Goal: Information Seeking & Learning: Find specific fact

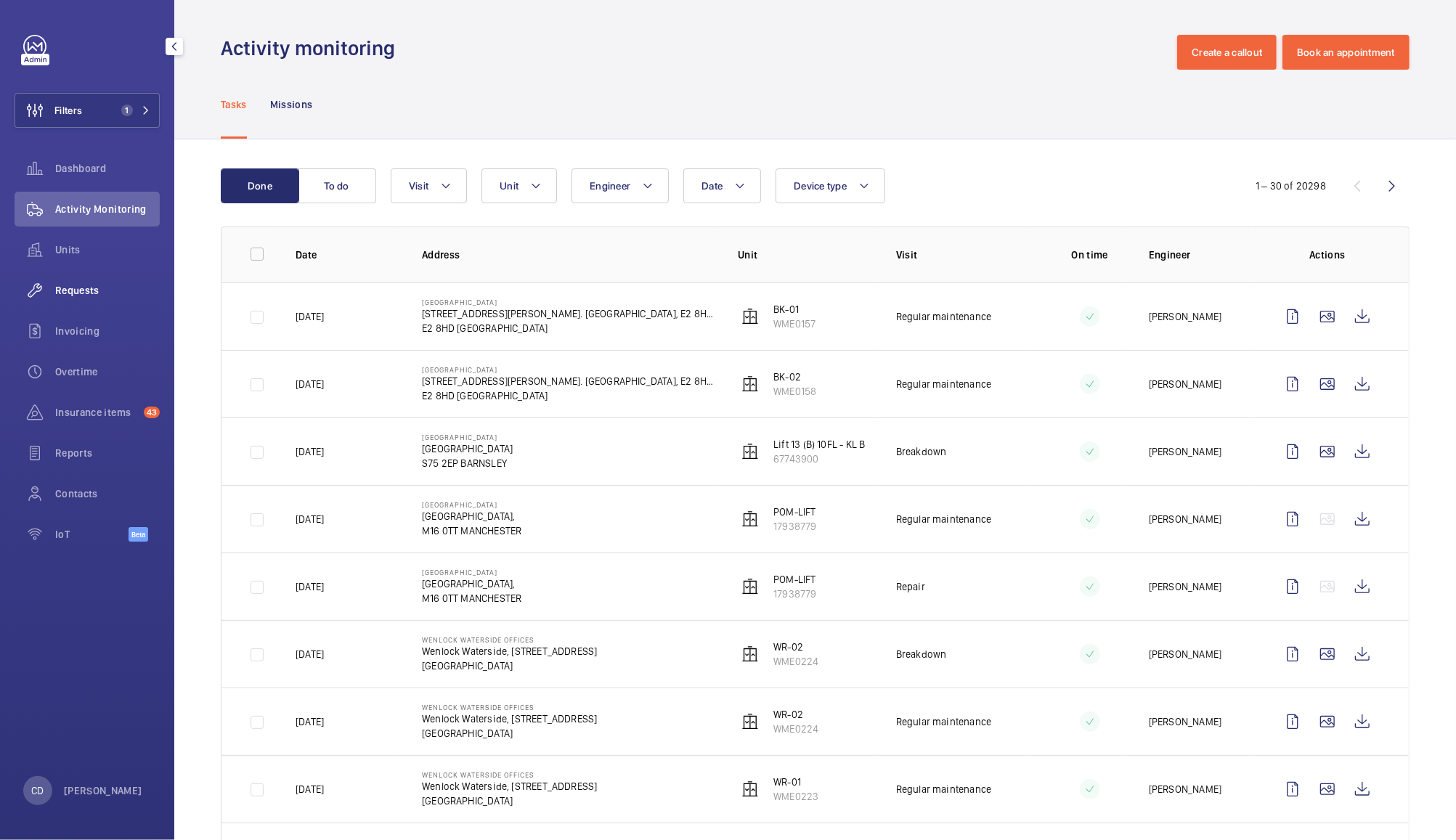
click at [80, 285] on span "Requests" at bounding box center [108, 290] width 105 height 15
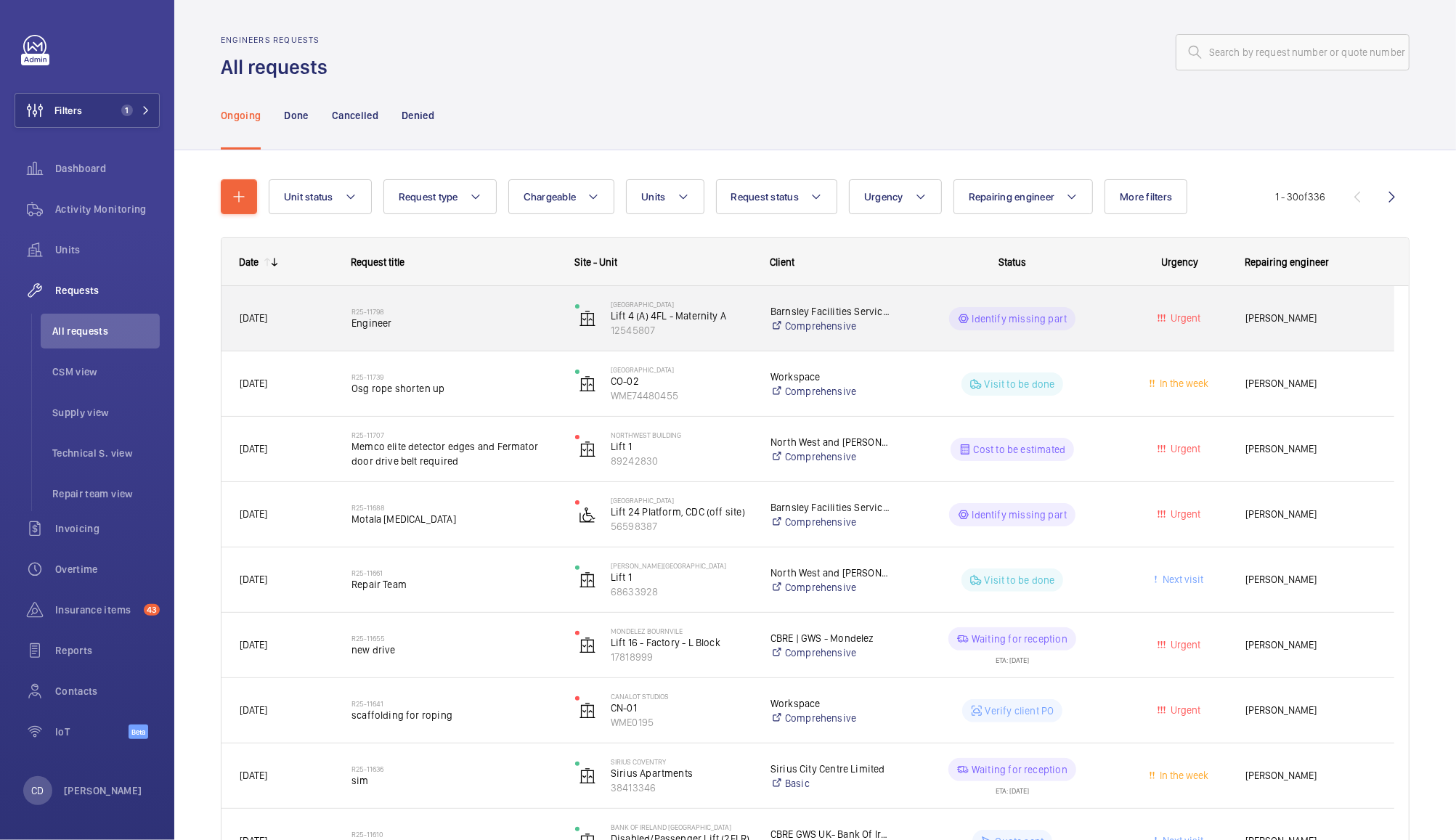
click at [893, 317] on div "Identify missing part" at bounding box center [1003, 318] width 222 height 52
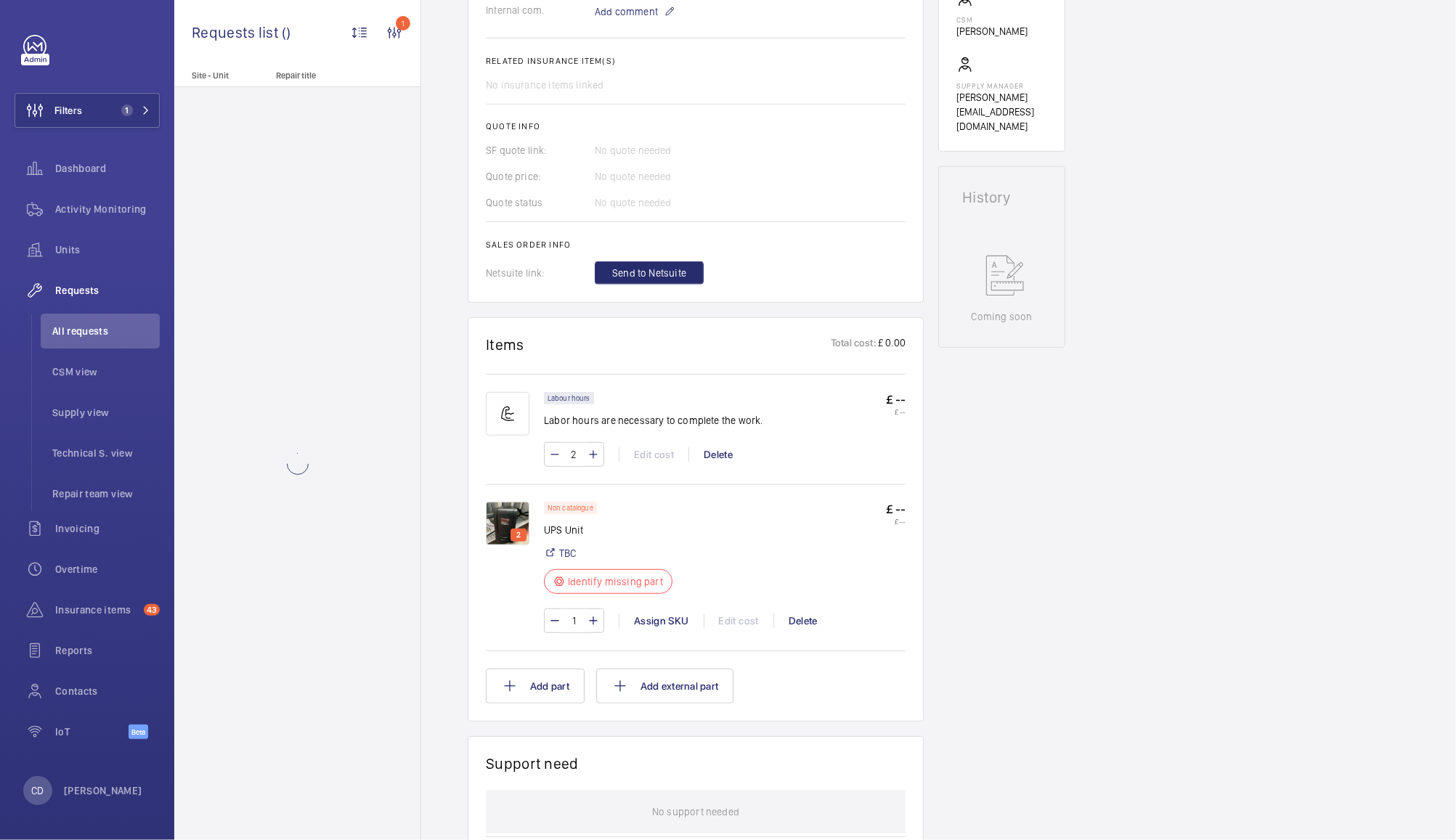
scroll to position [519, 0]
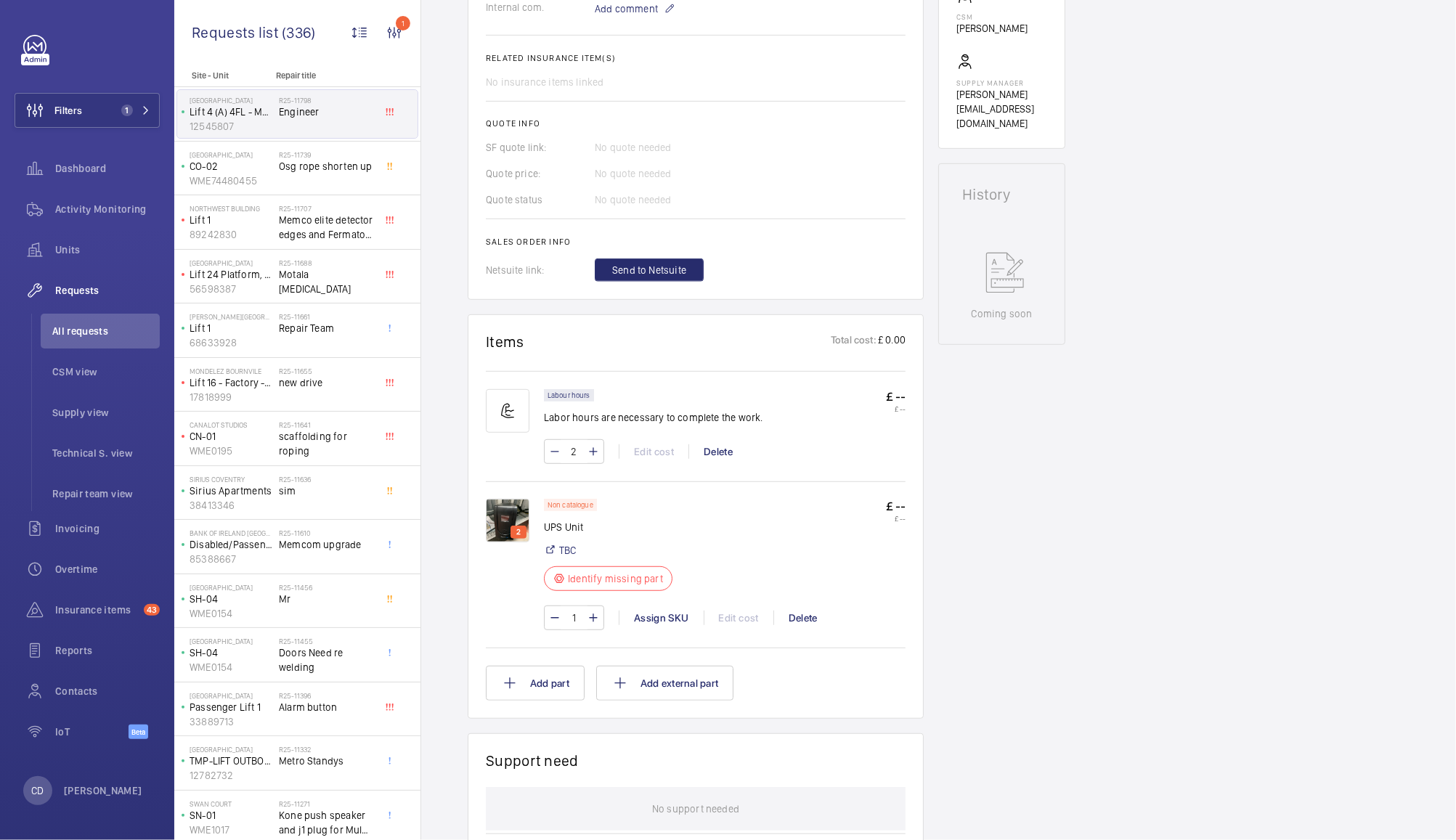
click at [510, 518] on img at bounding box center [508, 520] width 44 height 44
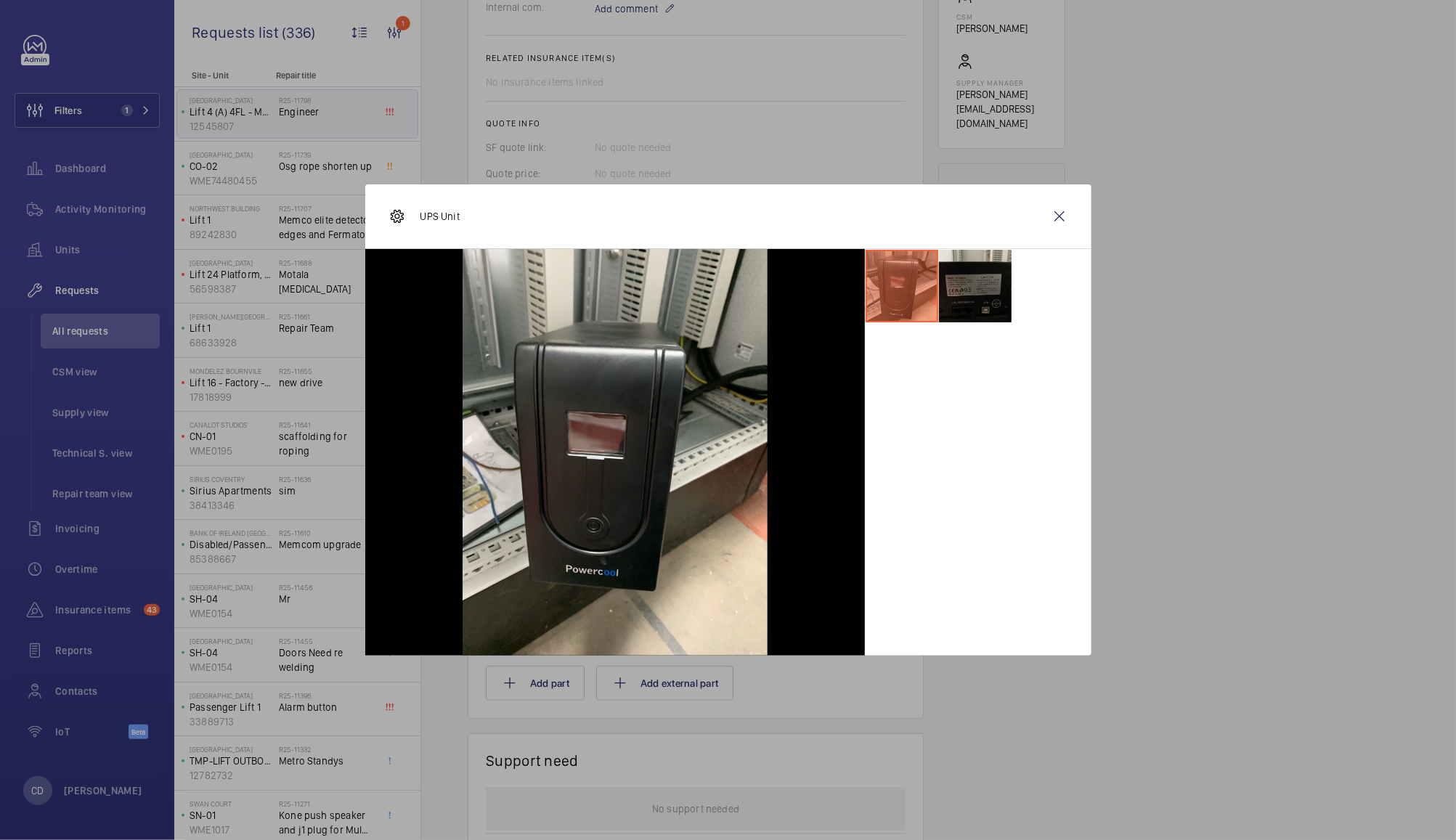
click at [965, 300] on li at bounding box center [975, 285] width 73 height 73
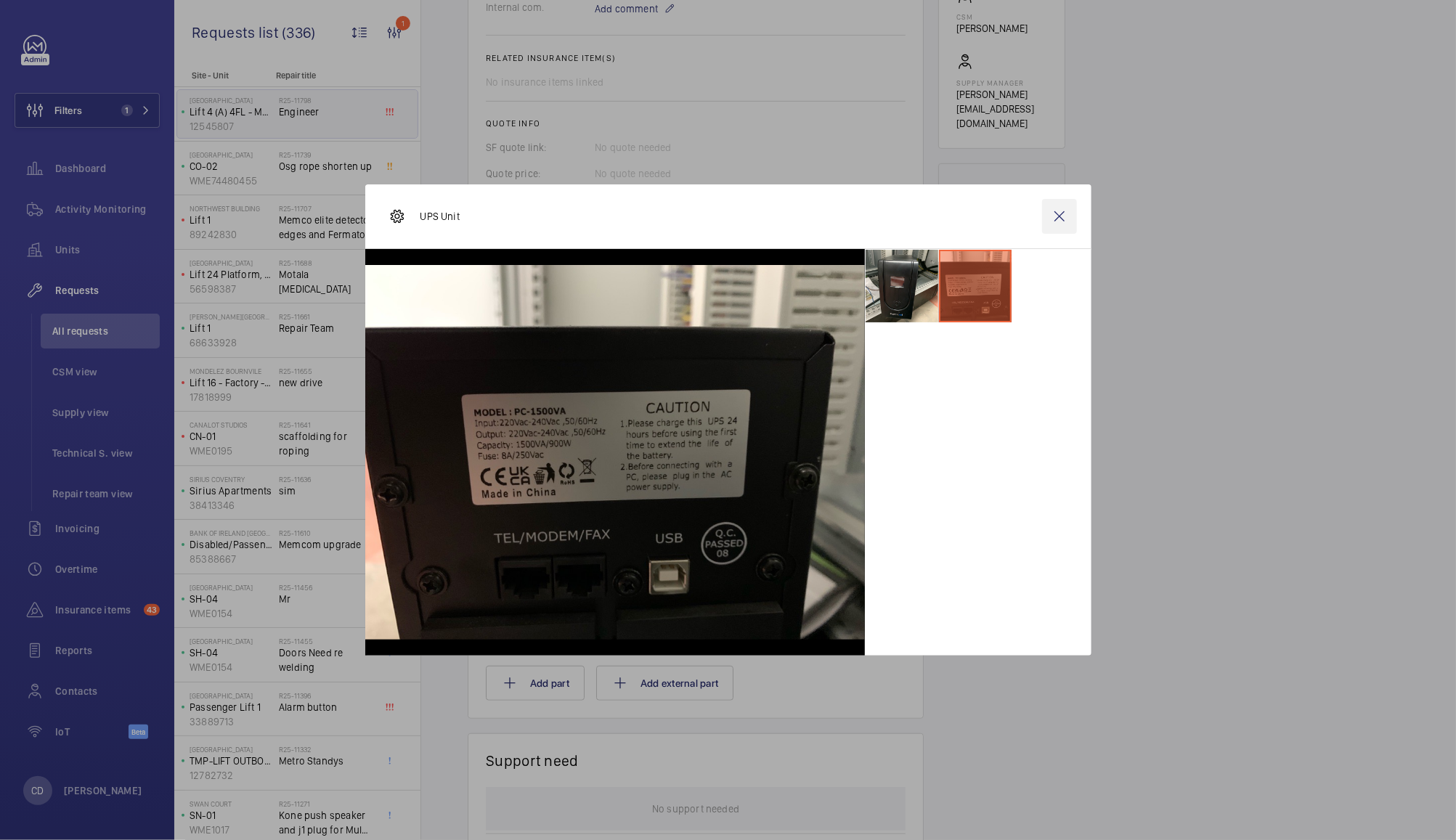
click at [1063, 216] on wm-front-icon-button at bounding box center [1059, 216] width 35 height 35
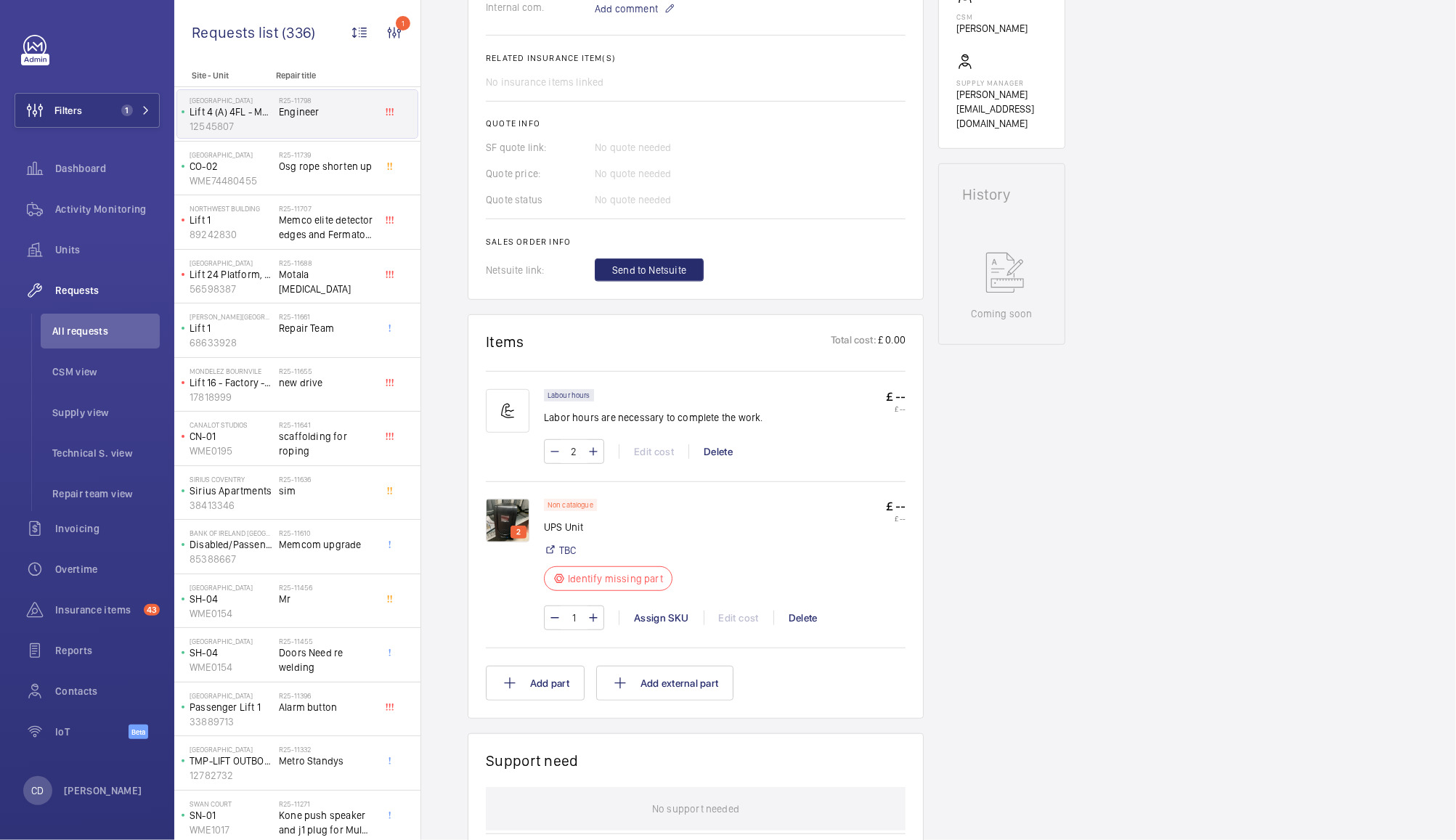
click at [499, 536] on img at bounding box center [508, 520] width 44 height 44
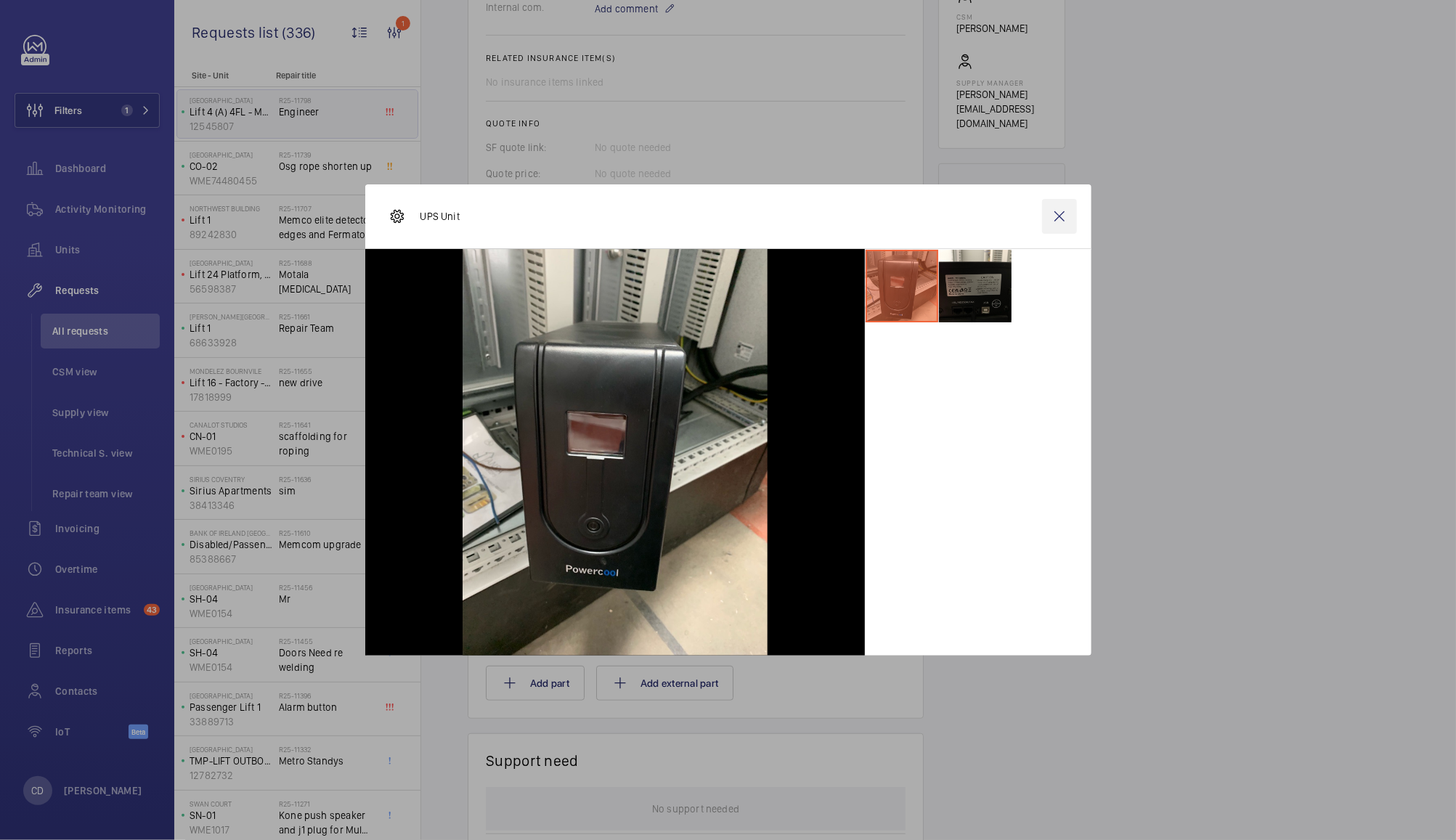
click at [1056, 217] on wm-front-icon-button at bounding box center [1059, 216] width 35 height 35
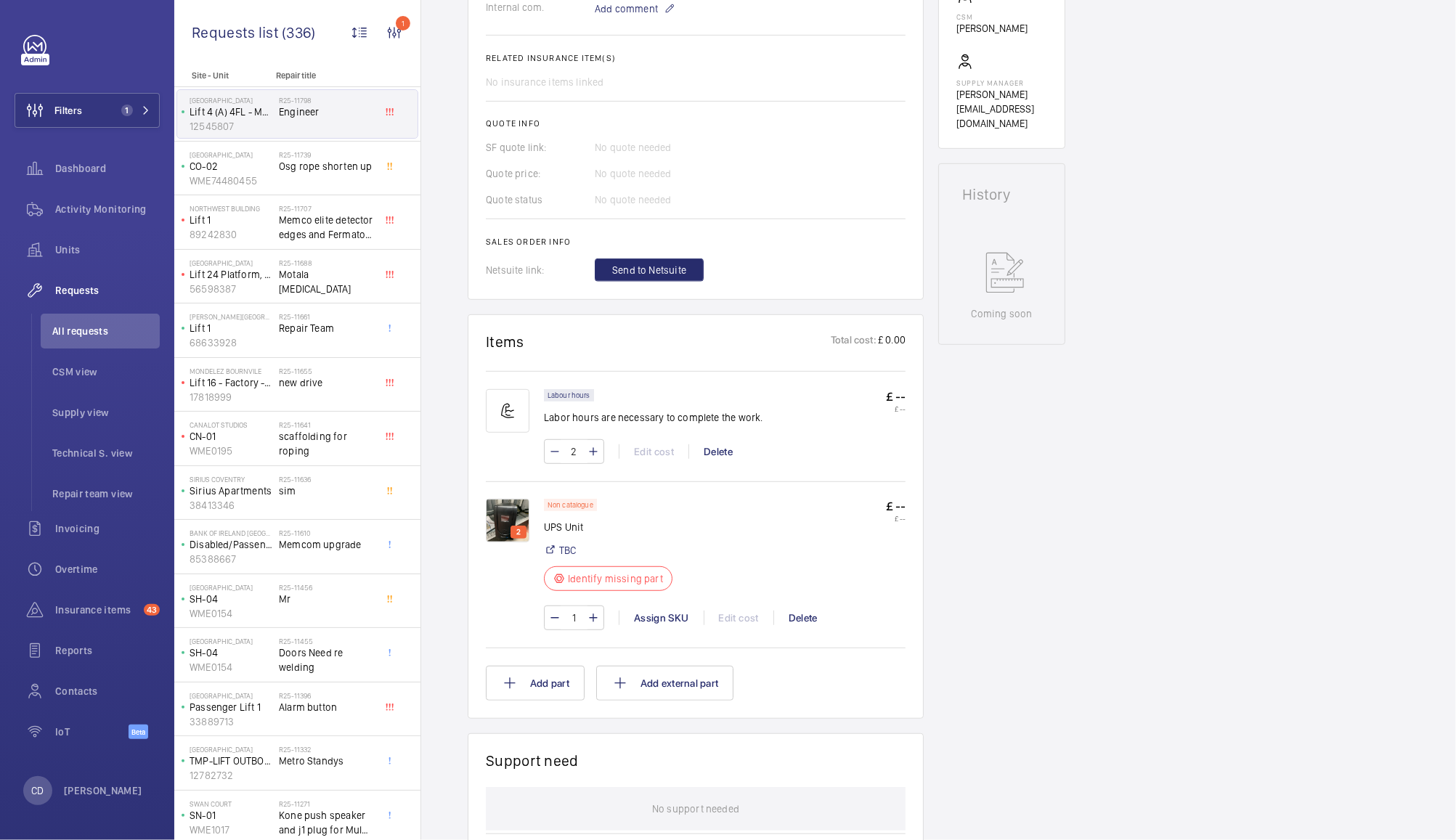
click at [325, 122] on div "R25-11798 Engineer" at bounding box center [326, 117] width 96 height 42
click at [93, 209] on span "Activity Monitoring" at bounding box center [108, 209] width 105 height 15
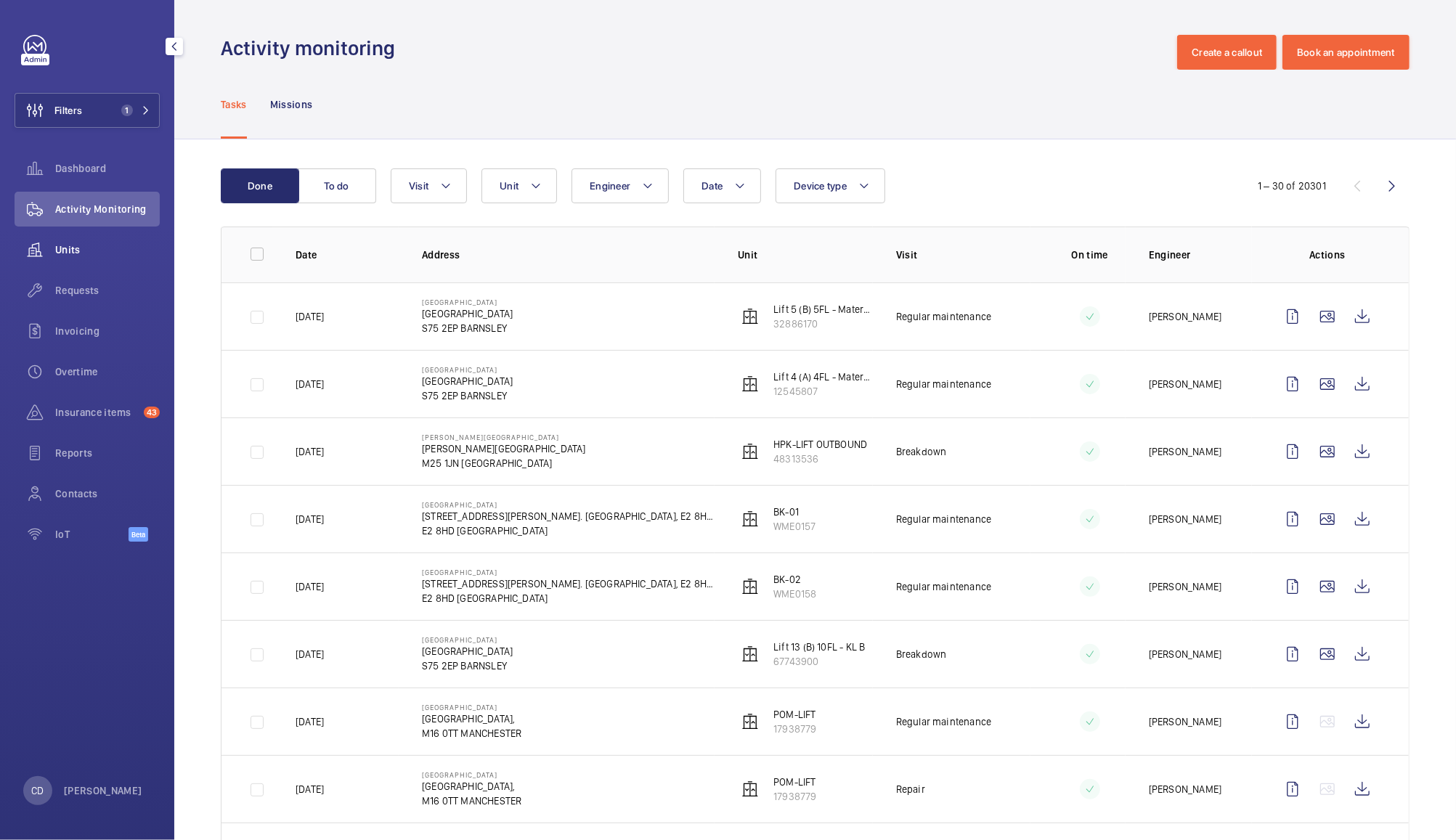
click at [68, 249] on span "Units" at bounding box center [108, 250] width 105 height 15
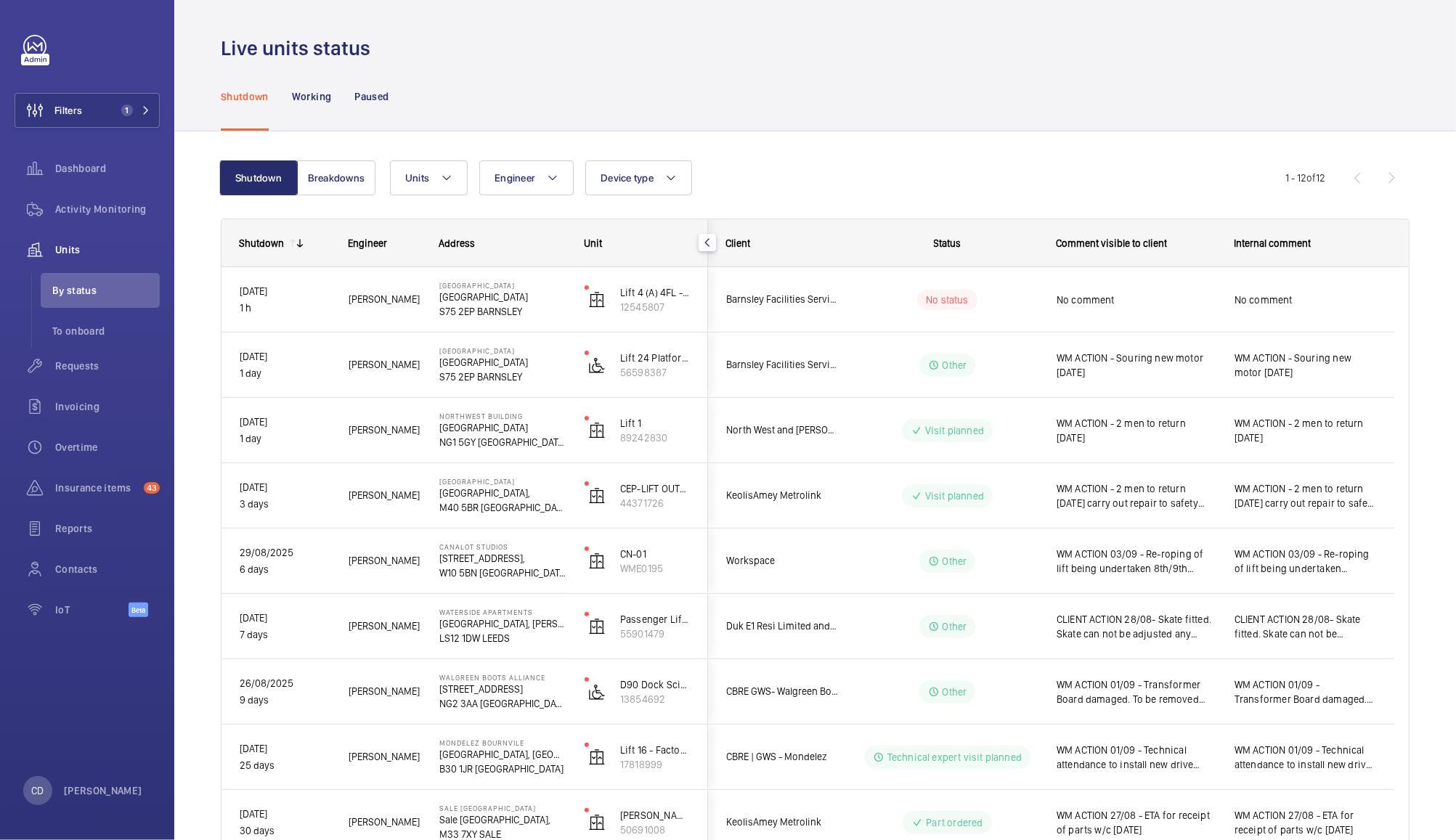
click at [858, 305] on wm-front-pills-cell "No status" at bounding box center [947, 299] width 181 height 20
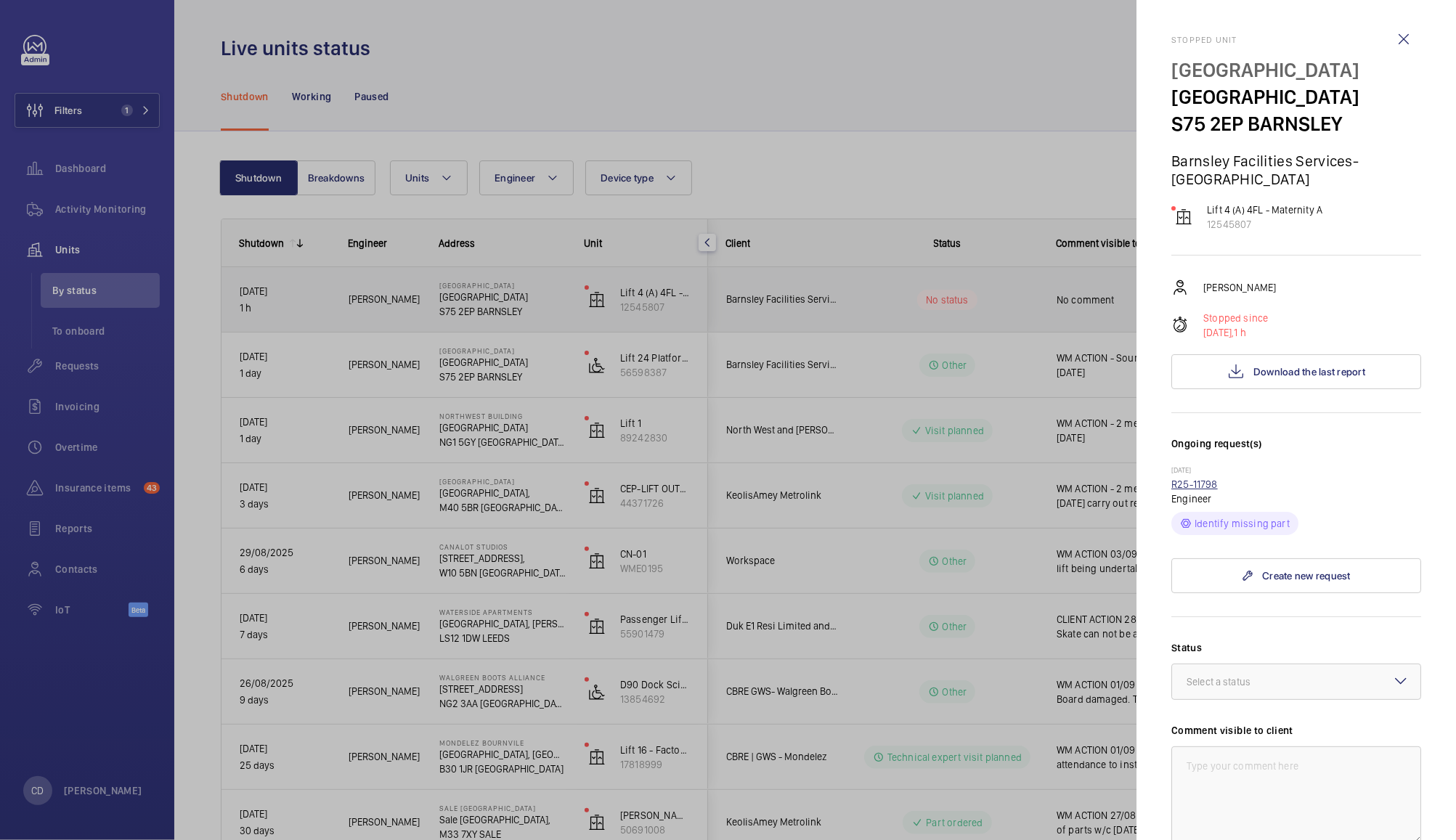
click at [1209, 484] on link "R25-11798" at bounding box center [1195, 484] width 47 height 12
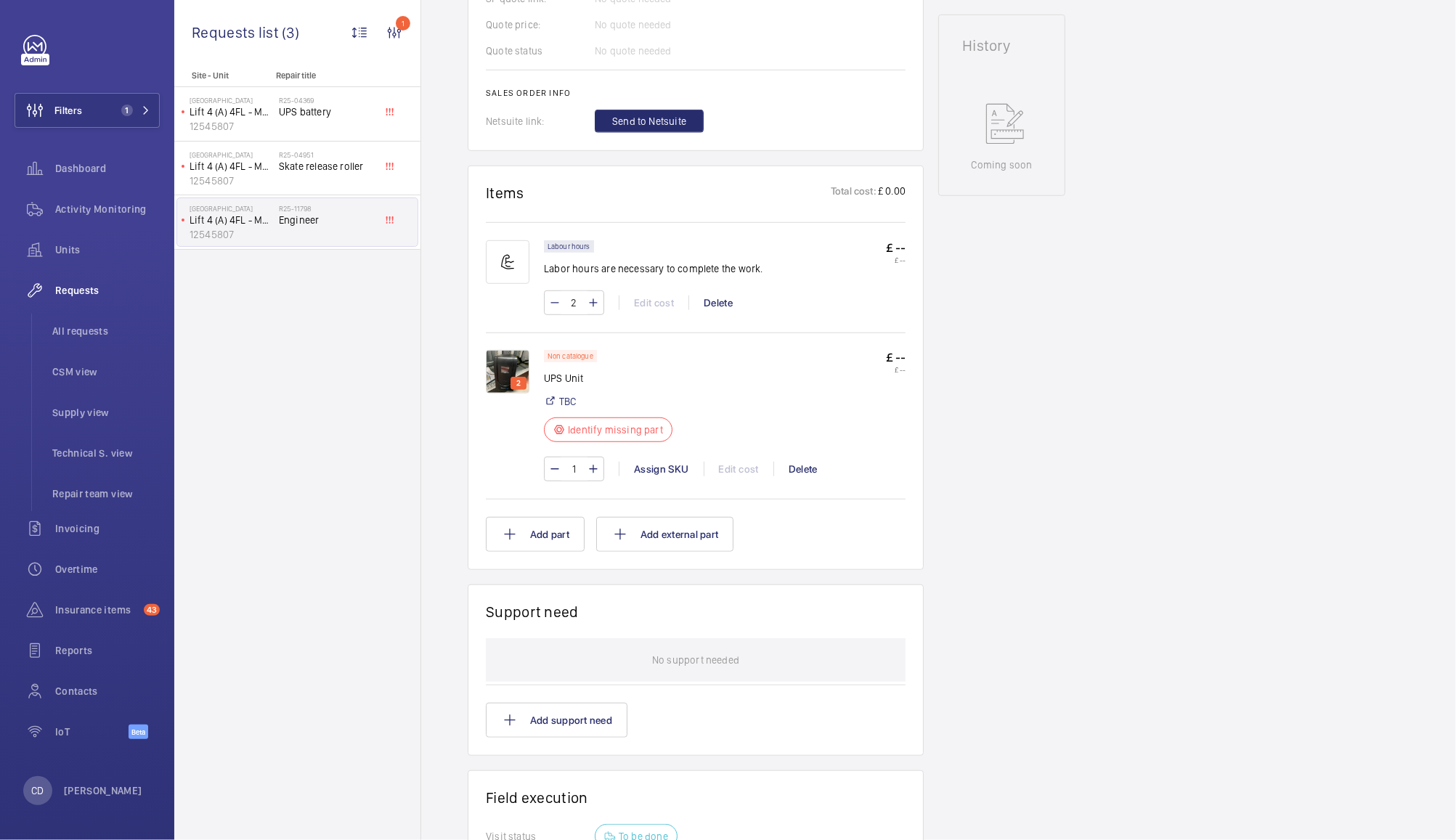
scroll to position [667, 0]
click at [327, 124] on div "R25-04369 UPS battery" at bounding box center [326, 117] width 96 height 42
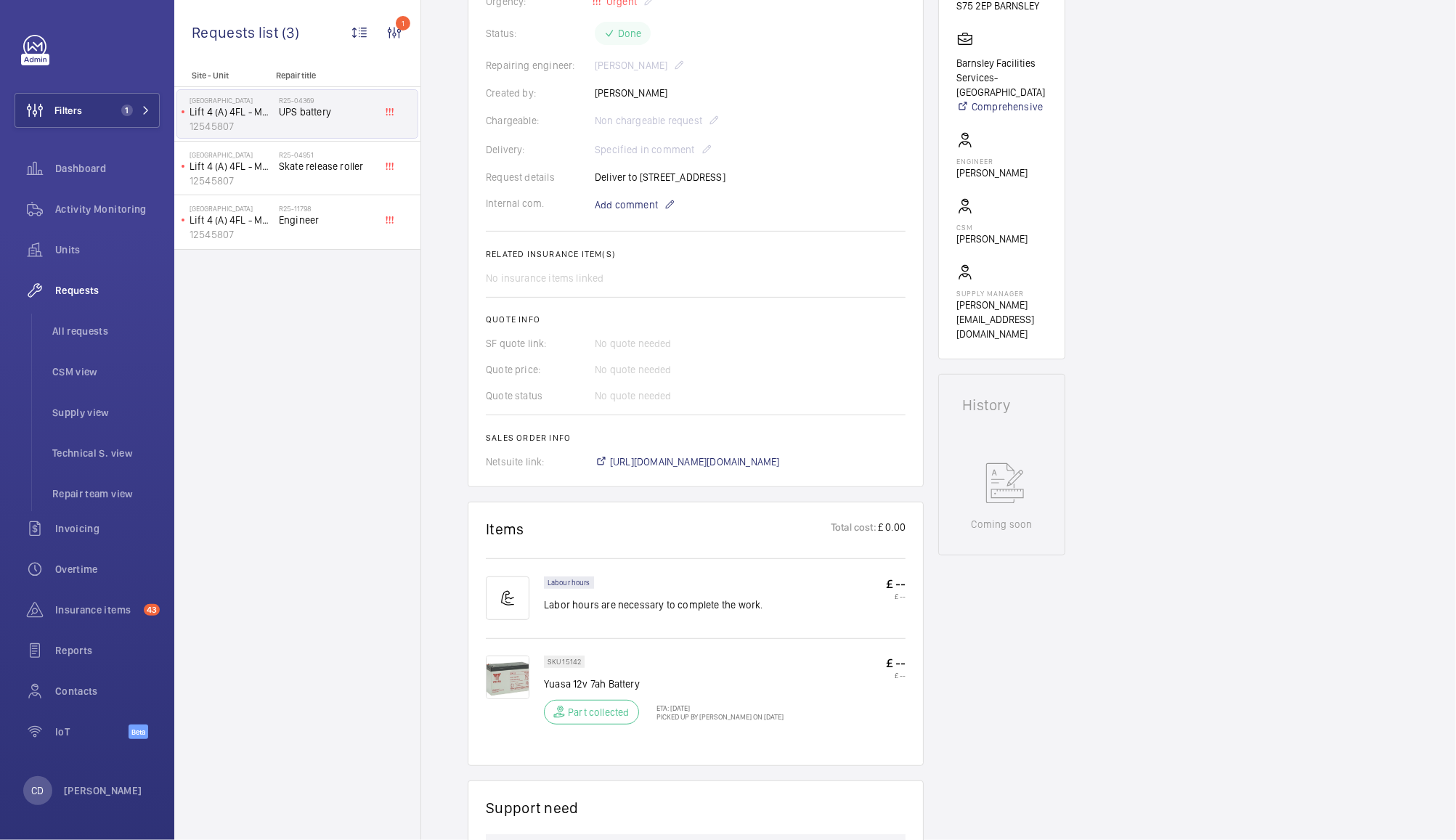
scroll to position [310, 0]
click at [311, 229] on div "R25-11798 Engineer" at bounding box center [326, 225] width 96 height 42
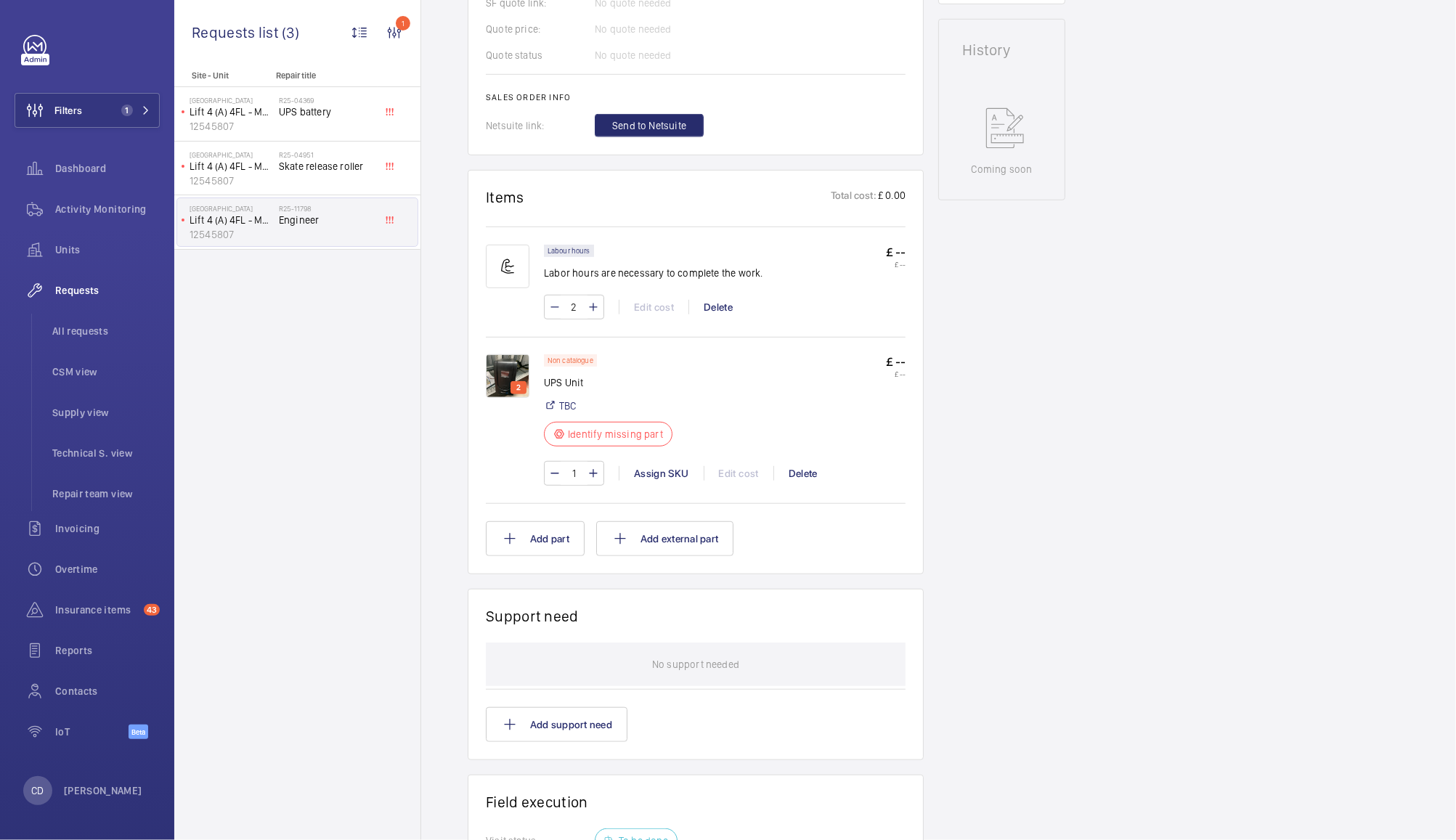
scroll to position [671, 0]
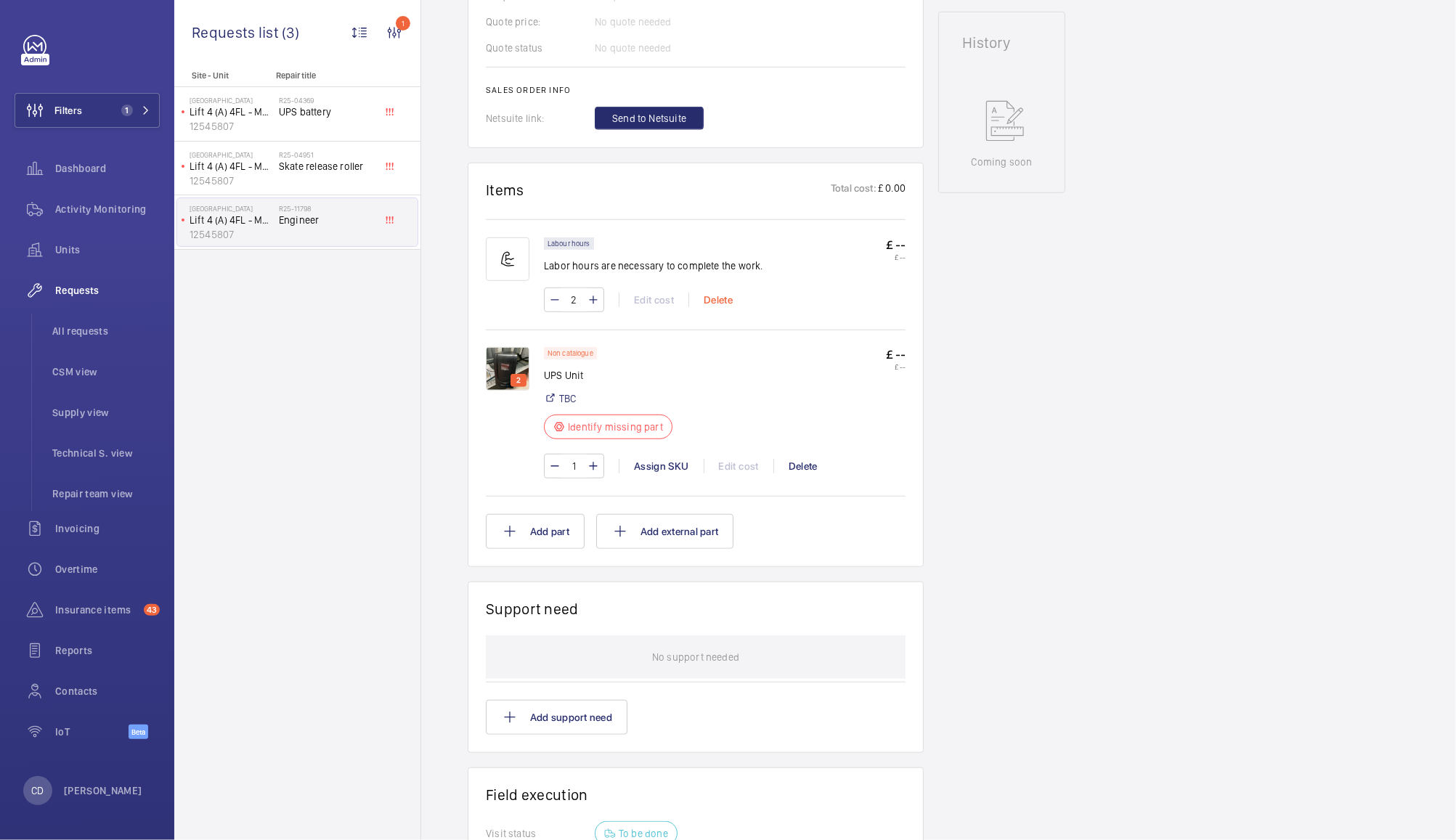
click at [723, 304] on div "Delete" at bounding box center [717, 299] width 59 height 15
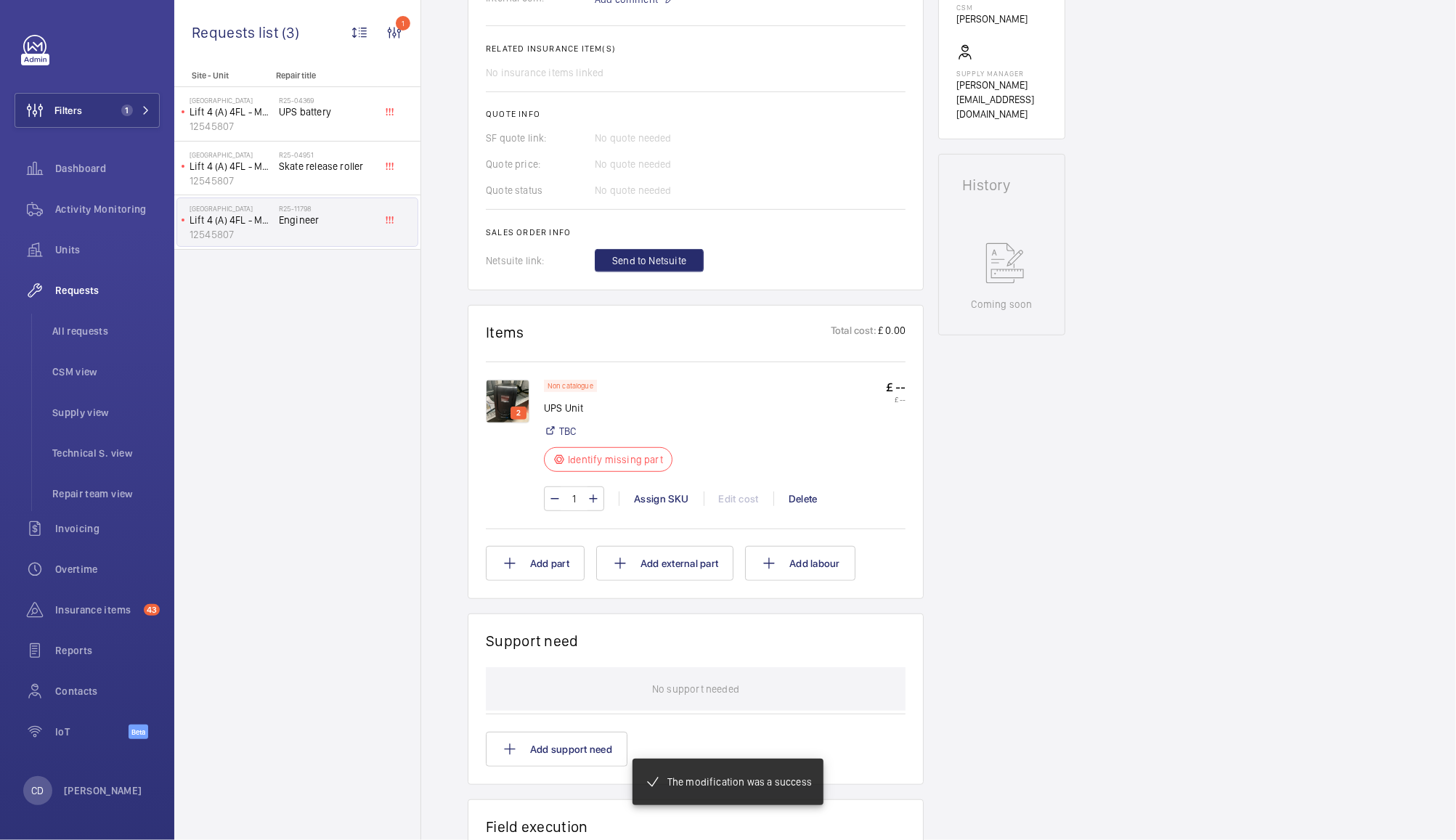
scroll to position [546, 0]
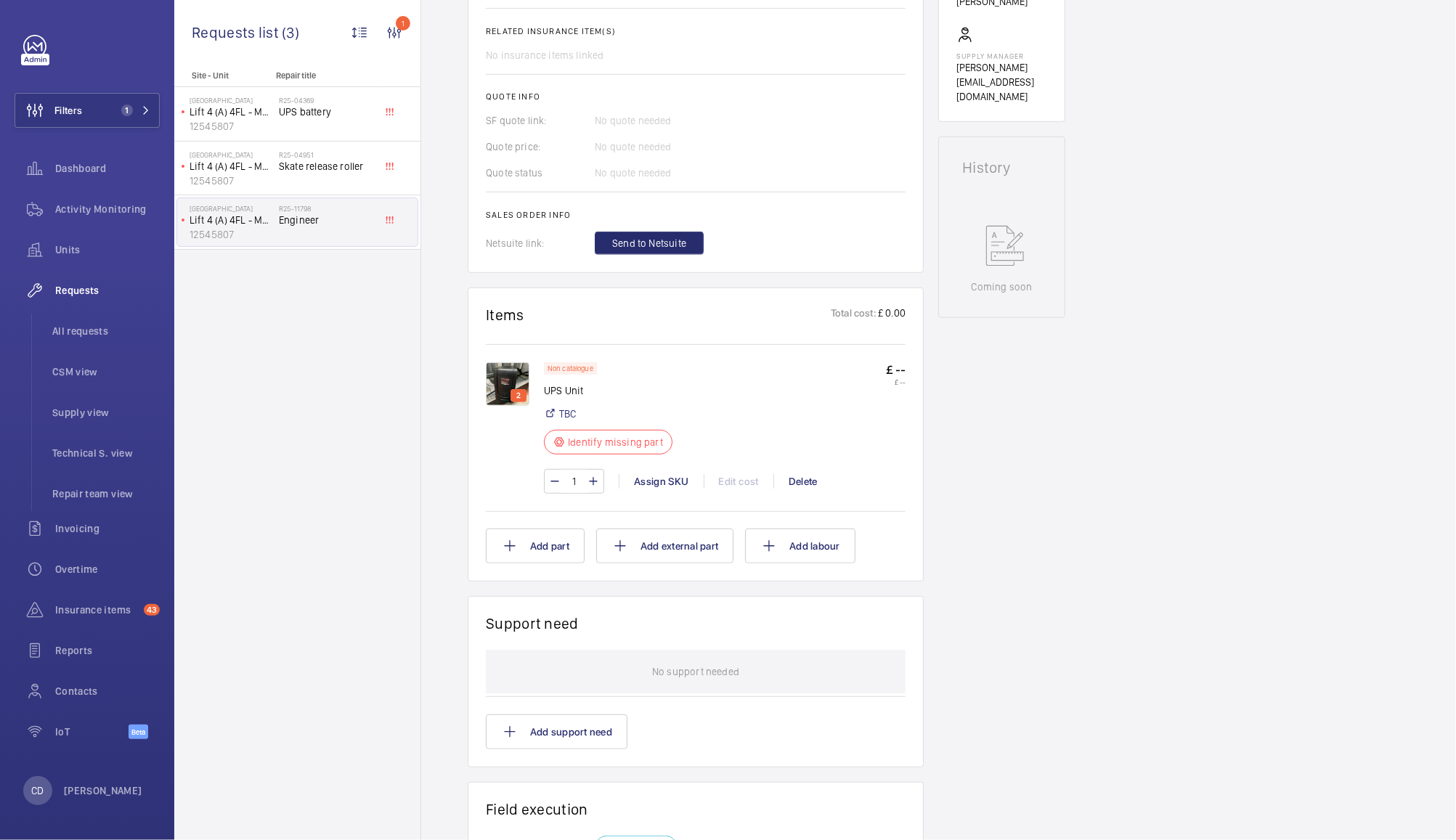
click at [506, 383] on img at bounding box center [508, 384] width 44 height 44
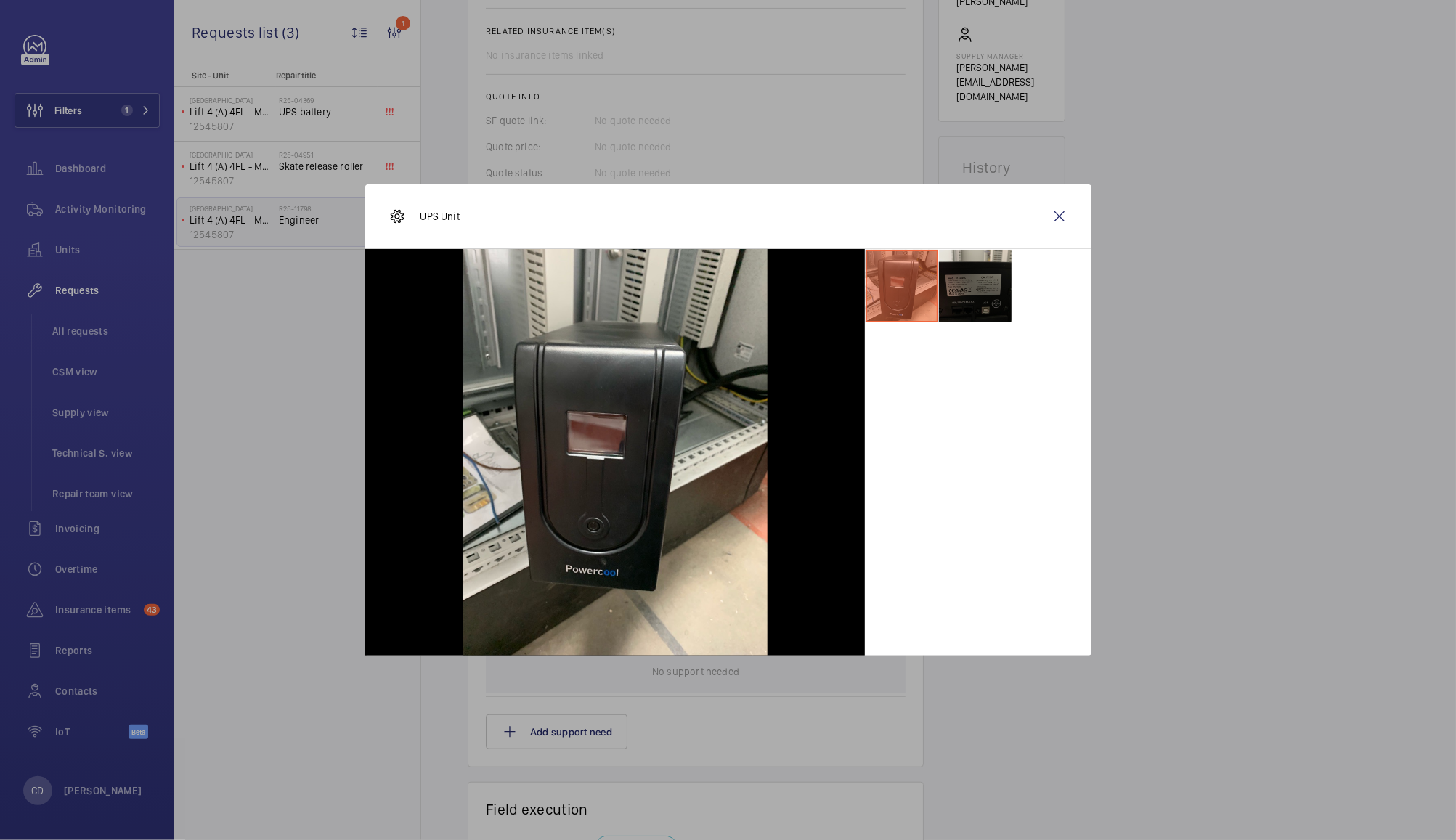
click at [973, 286] on li at bounding box center [975, 285] width 73 height 73
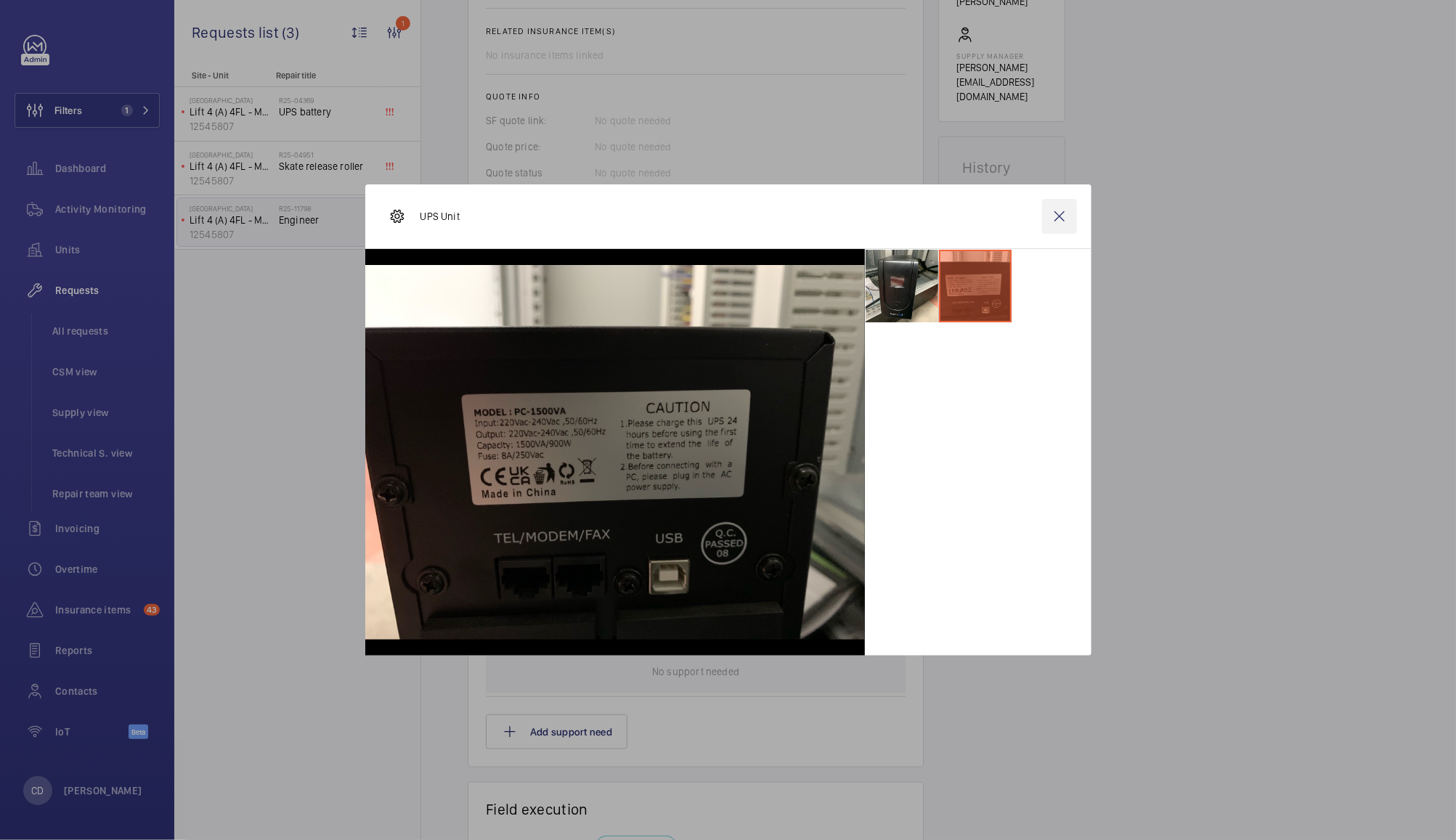
click at [1060, 216] on wm-front-icon-button at bounding box center [1059, 216] width 35 height 35
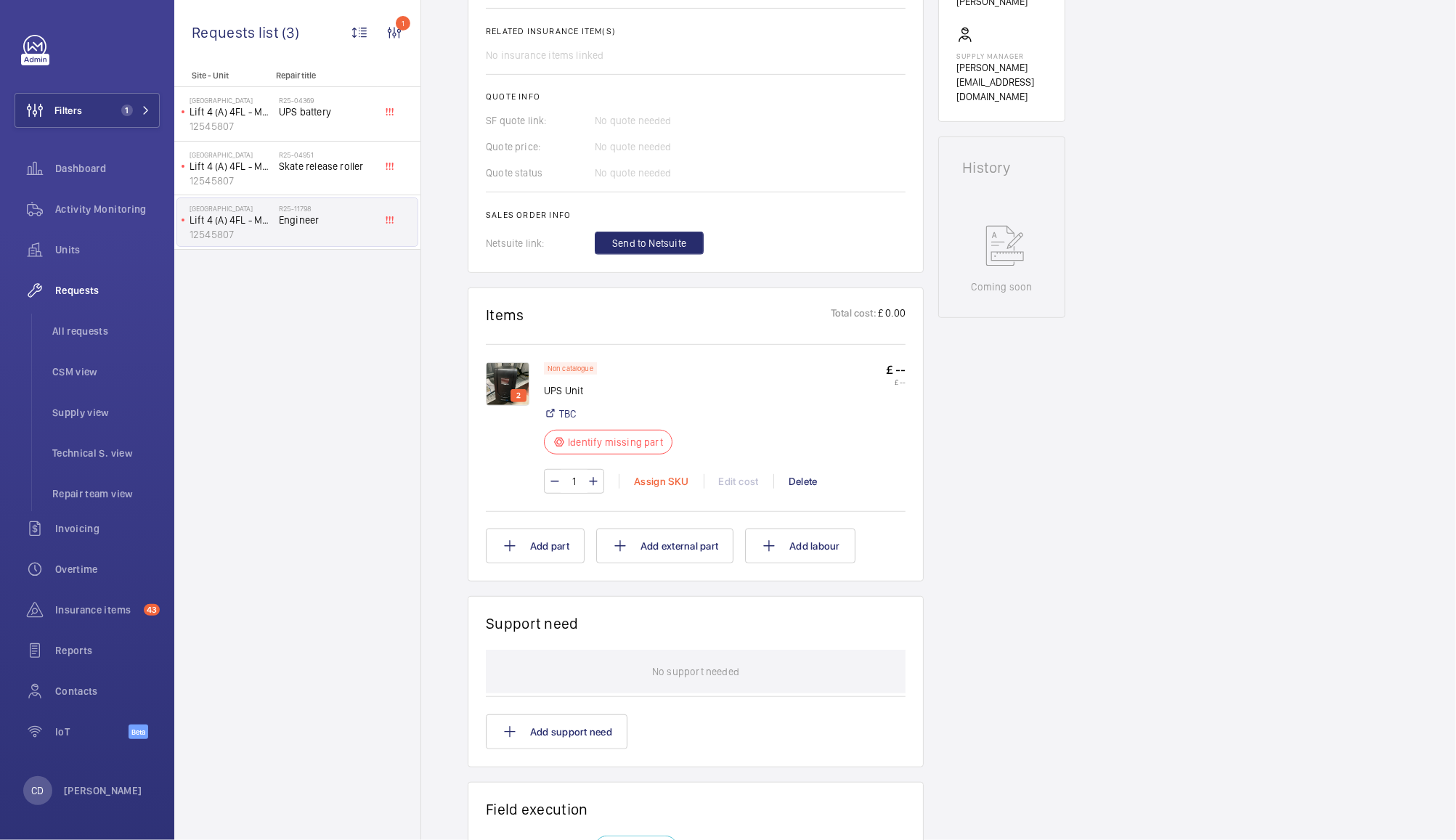
click at [660, 484] on div "Assign SKU" at bounding box center [661, 481] width 85 height 15
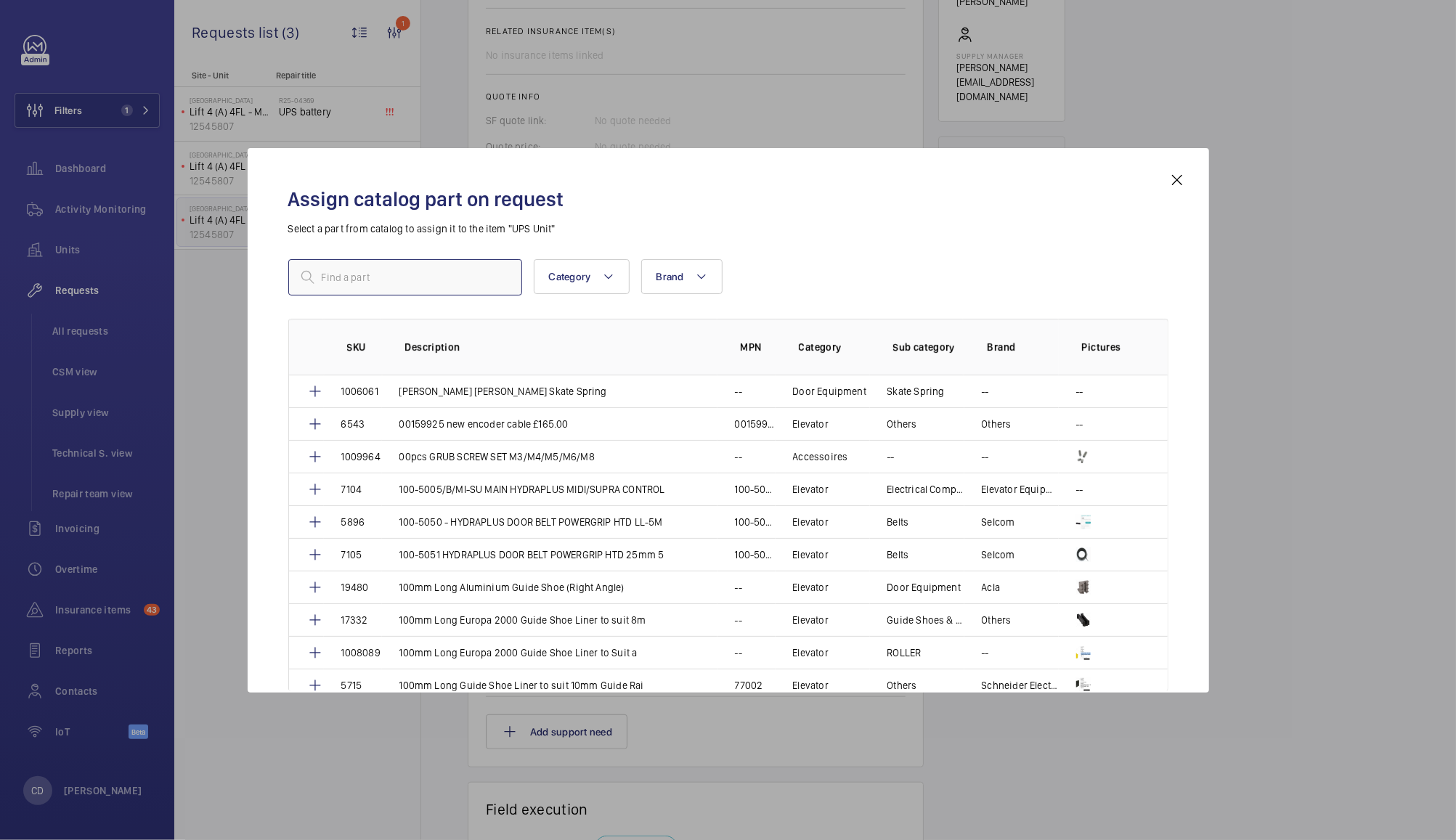
click at [442, 278] on input "text" at bounding box center [405, 277] width 234 height 37
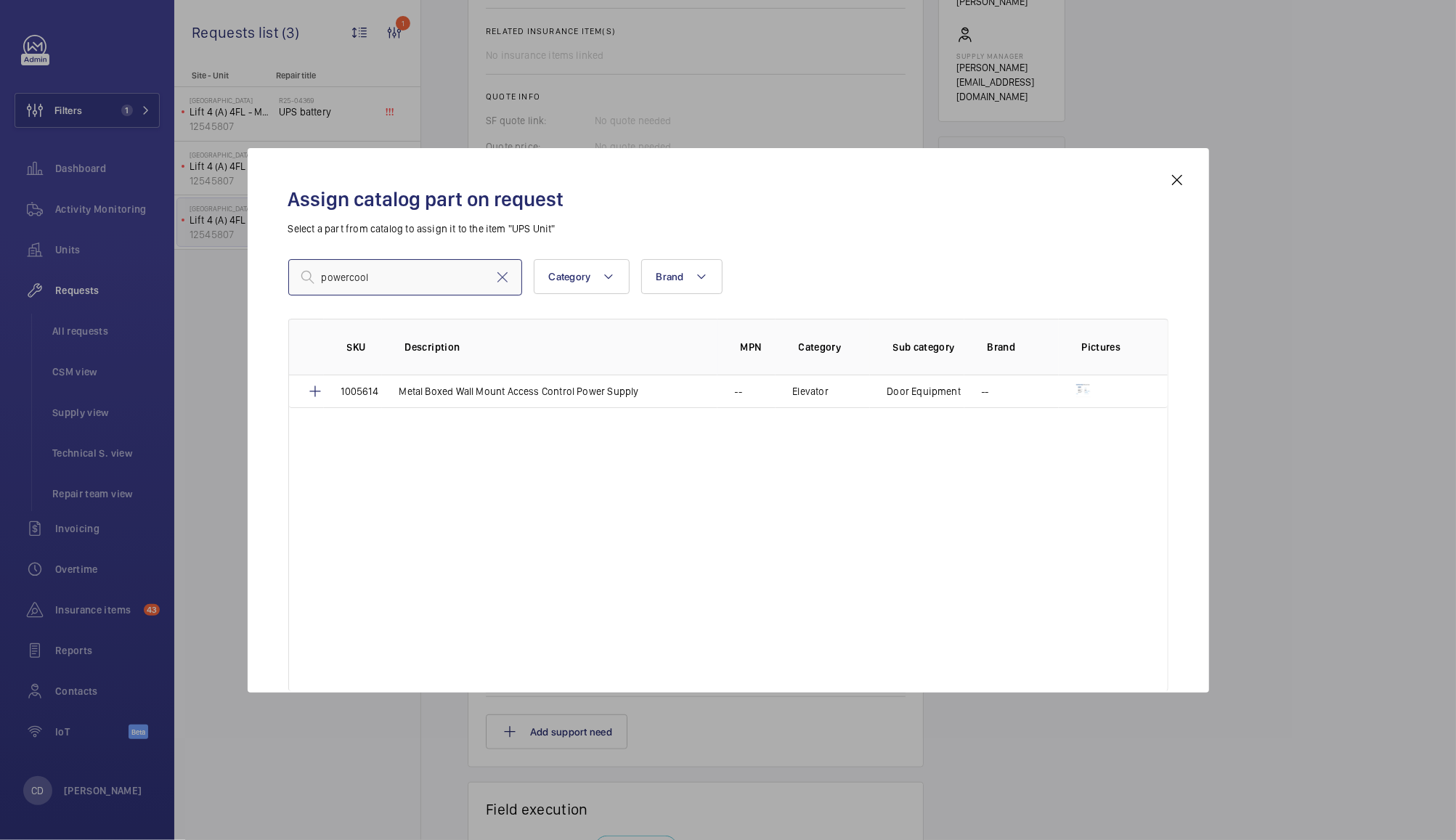
type input "powercool"
click at [1177, 175] on mat-icon at bounding box center [1177, 180] width 17 height 17
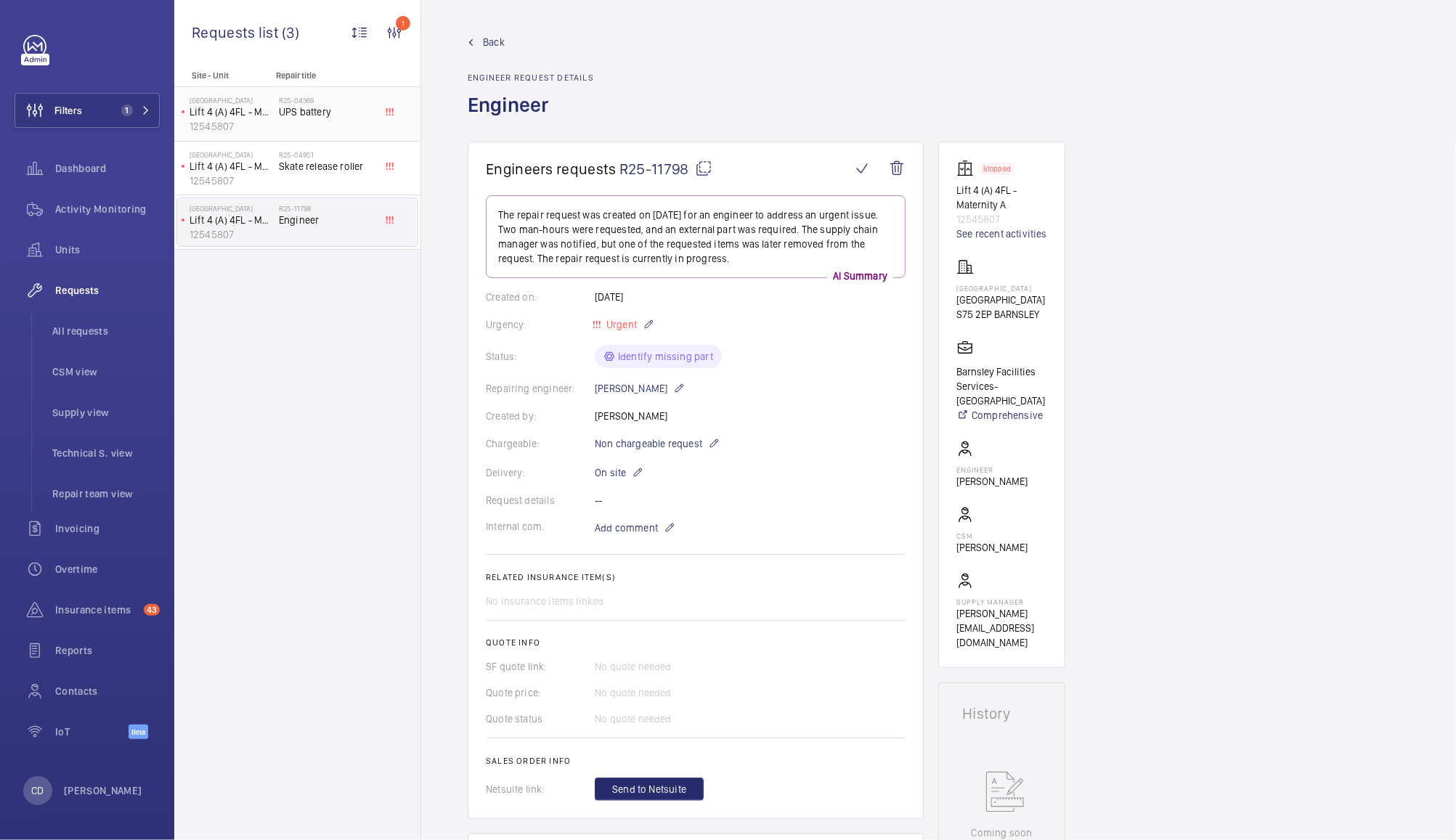
click at [332, 105] on span "UPS battery" at bounding box center [326, 112] width 96 height 15
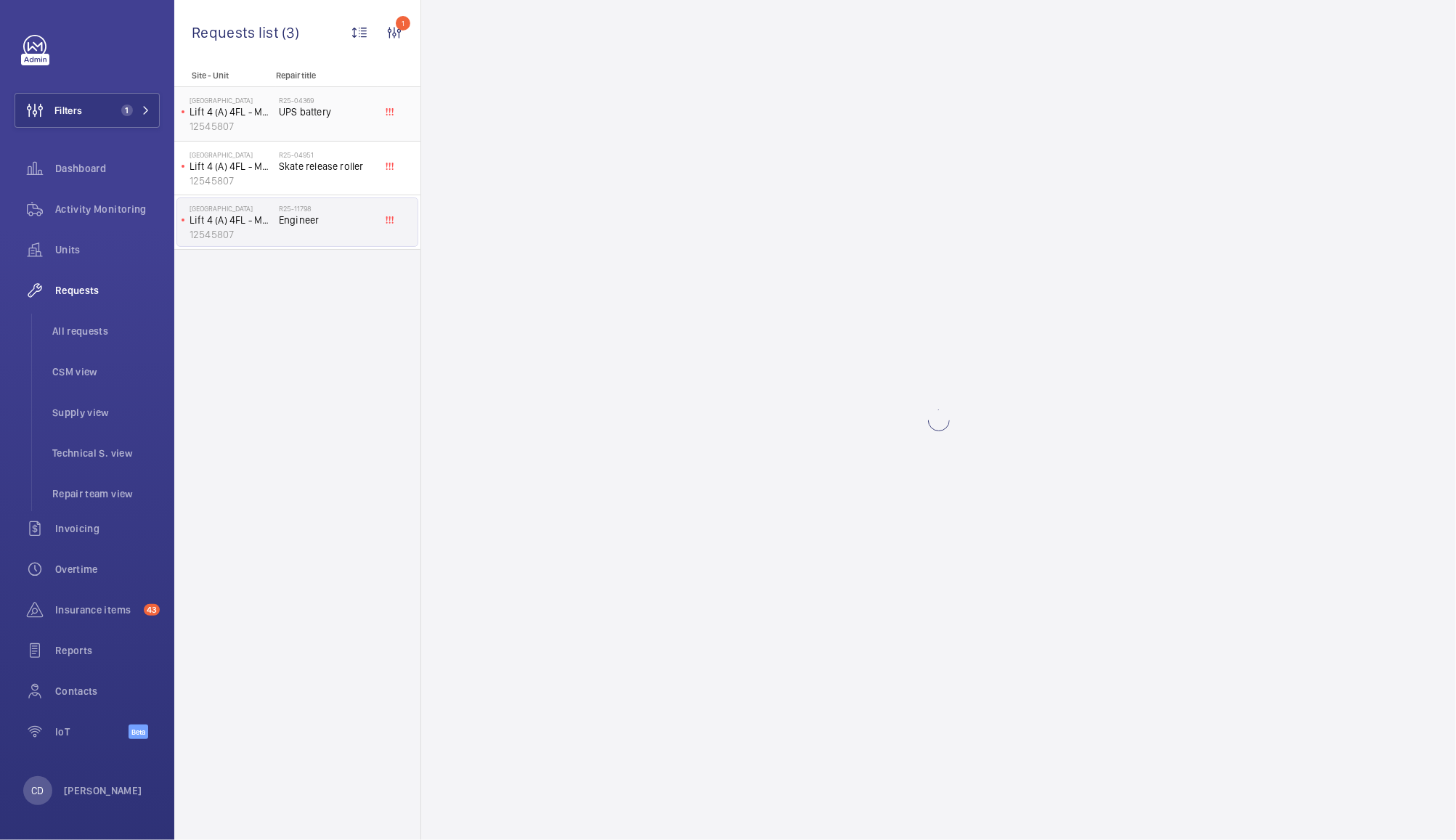
click at [316, 111] on span "UPS battery" at bounding box center [326, 112] width 96 height 15
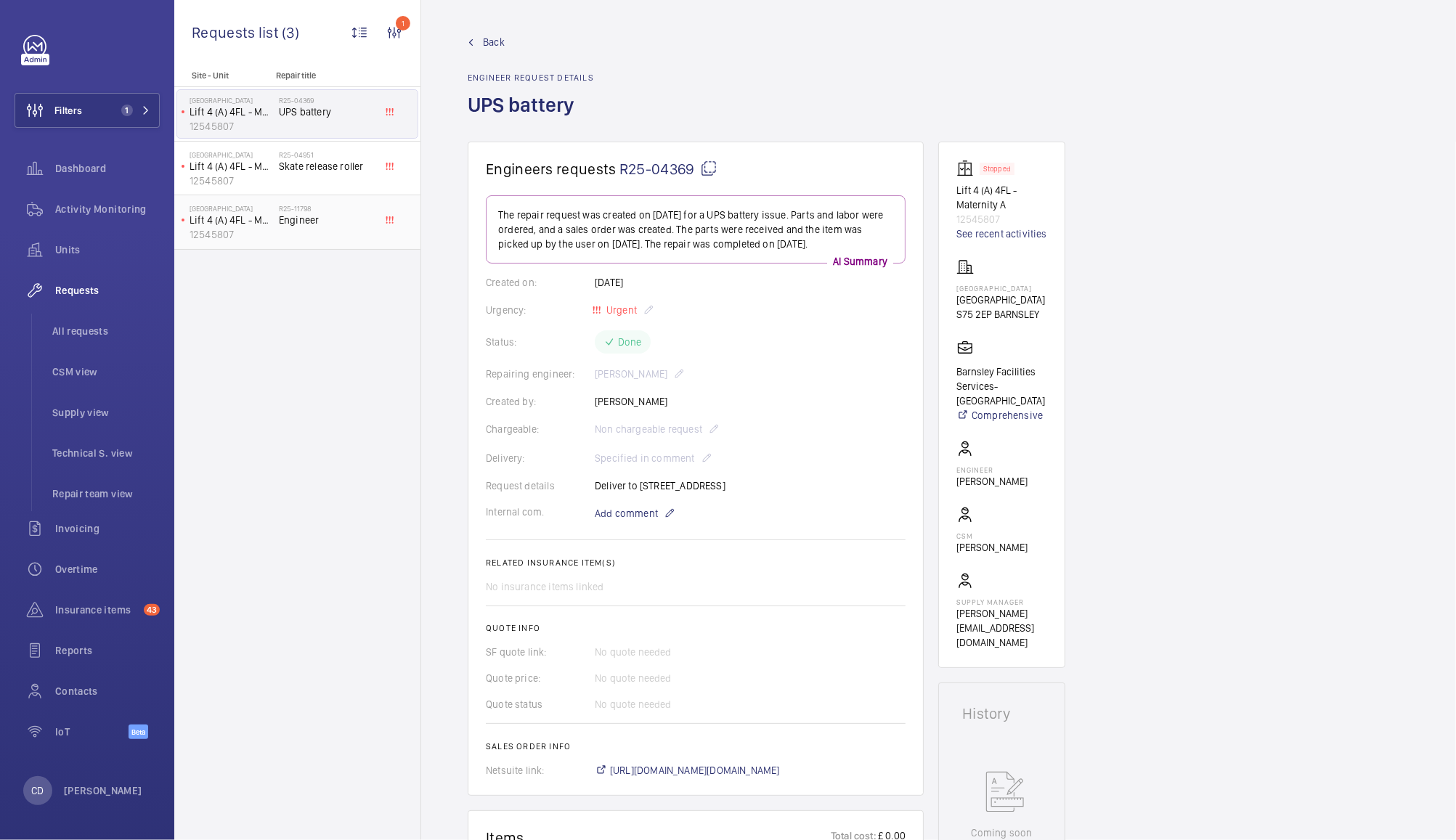
click at [314, 229] on div "R25-11798 Engineer" at bounding box center [326, 225] width 96 height 42
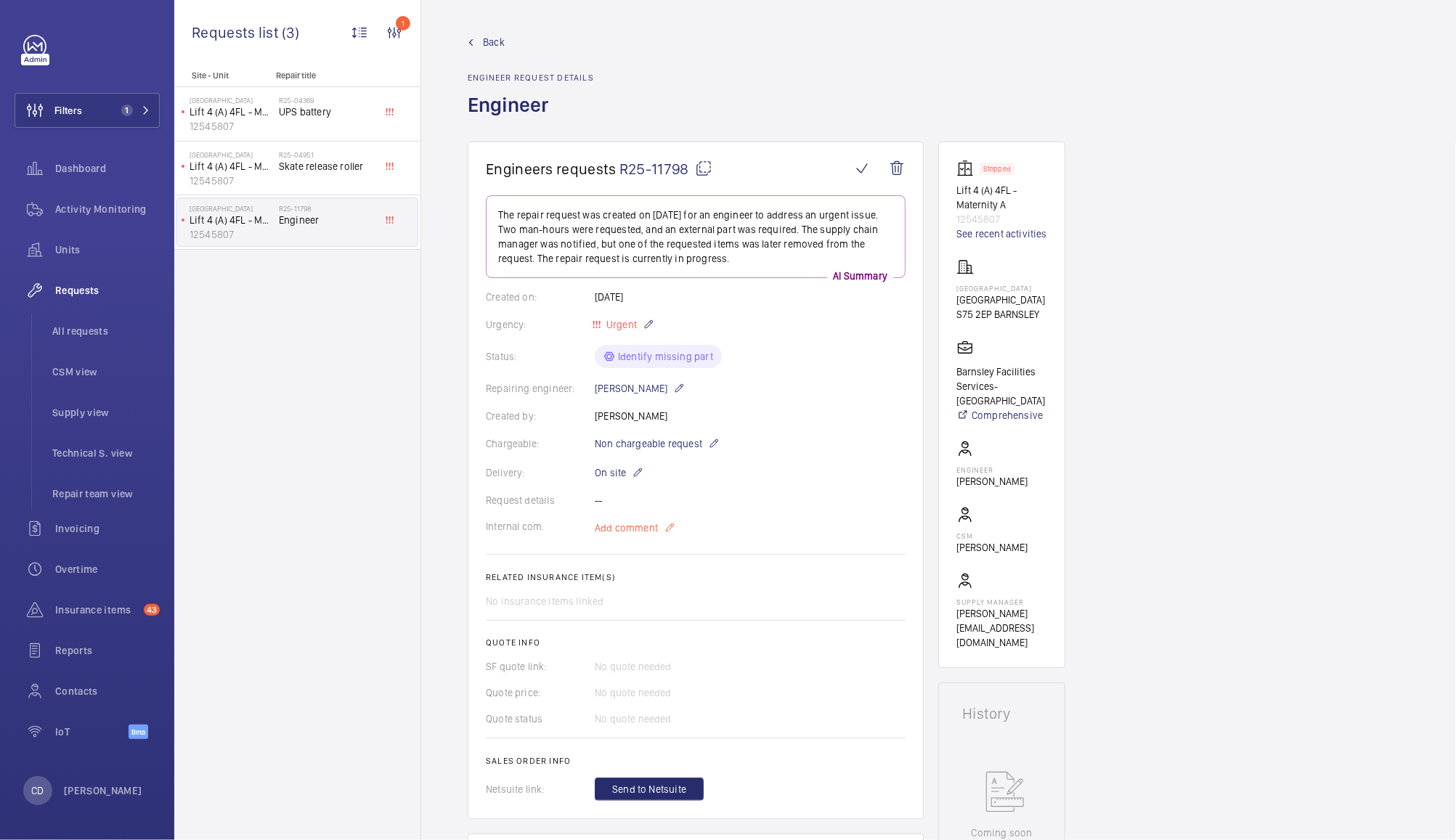
click at [627, 531] on span "Add comment" at bounding box center [626, 527] width 63 height 15
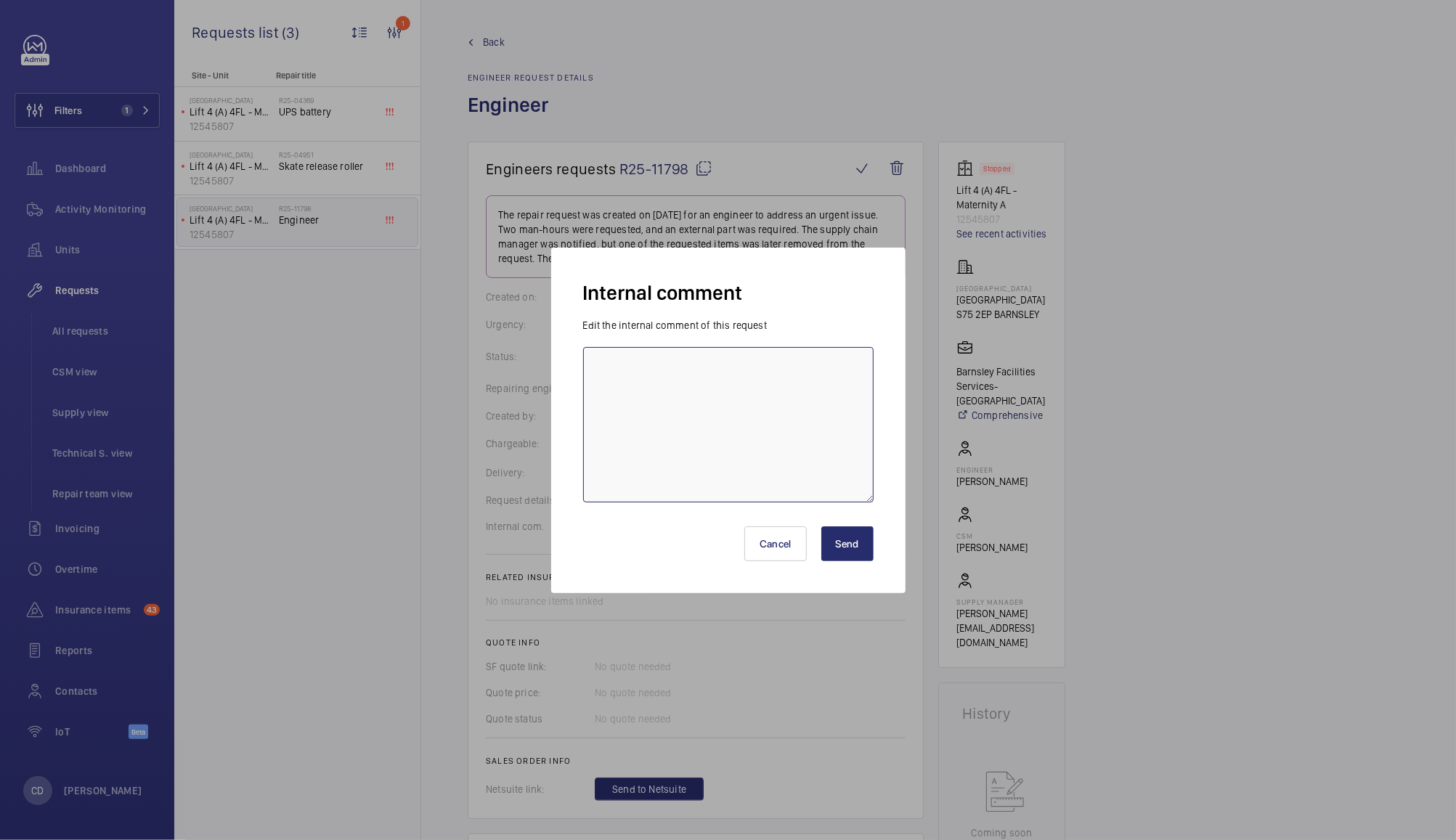
click at [751, 371] on textarea at bounding box center [728, 424] width 290 height 155
click at [643, 360] on textarea "Deliver to Barnsley Facilities Services Stores" at bounding box center [728, 424] width 290 height 155
type textarea "Deliver to WeMaintain c/o Barnsley Facilities Services"
click at [847, 546] on button "Send" at bounding box center [847, 544] width 52 height 35
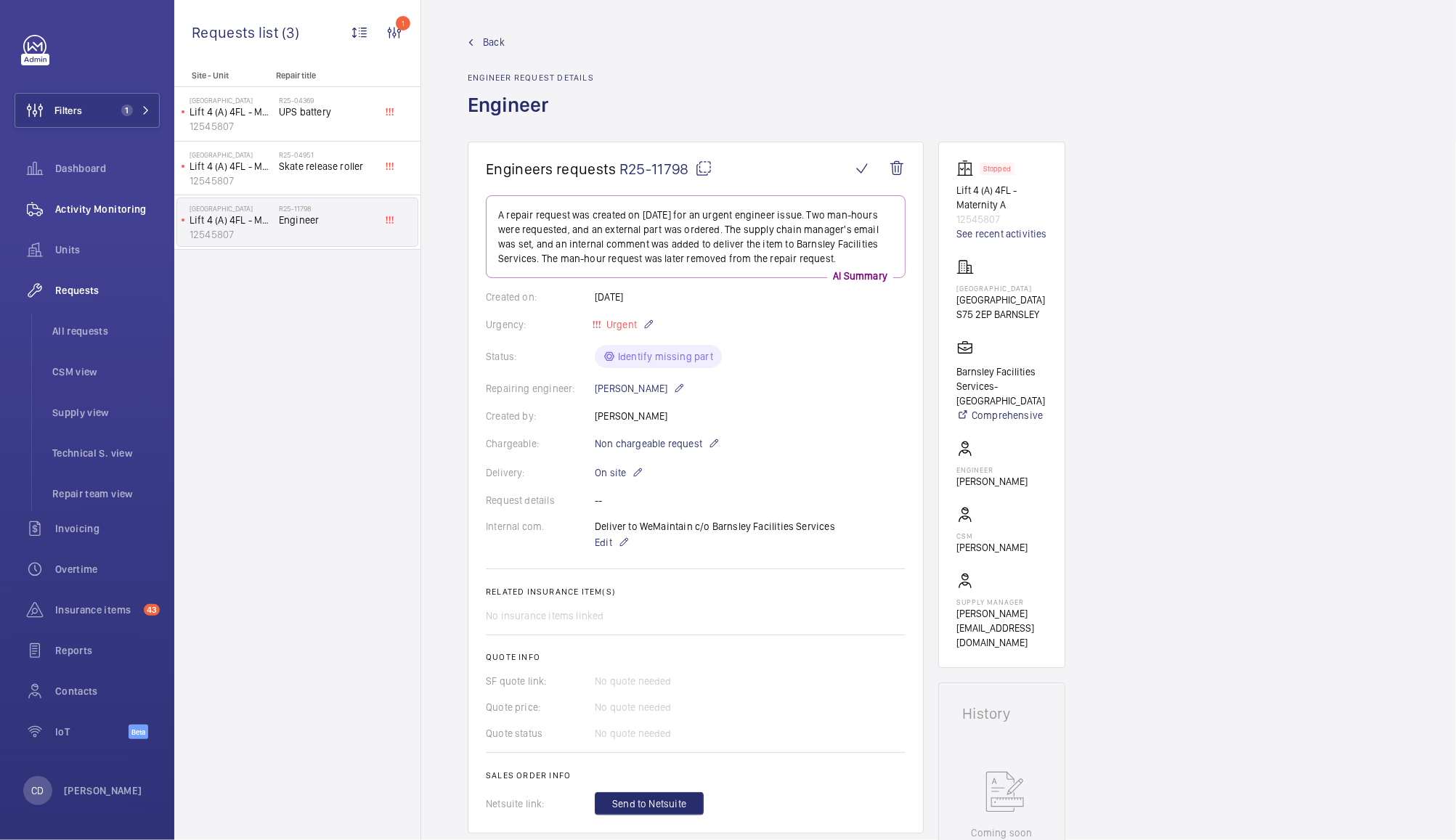
click at [89, 208] on span "Activity Monitoring" at bounding box center [108, 209] width 105 height 15
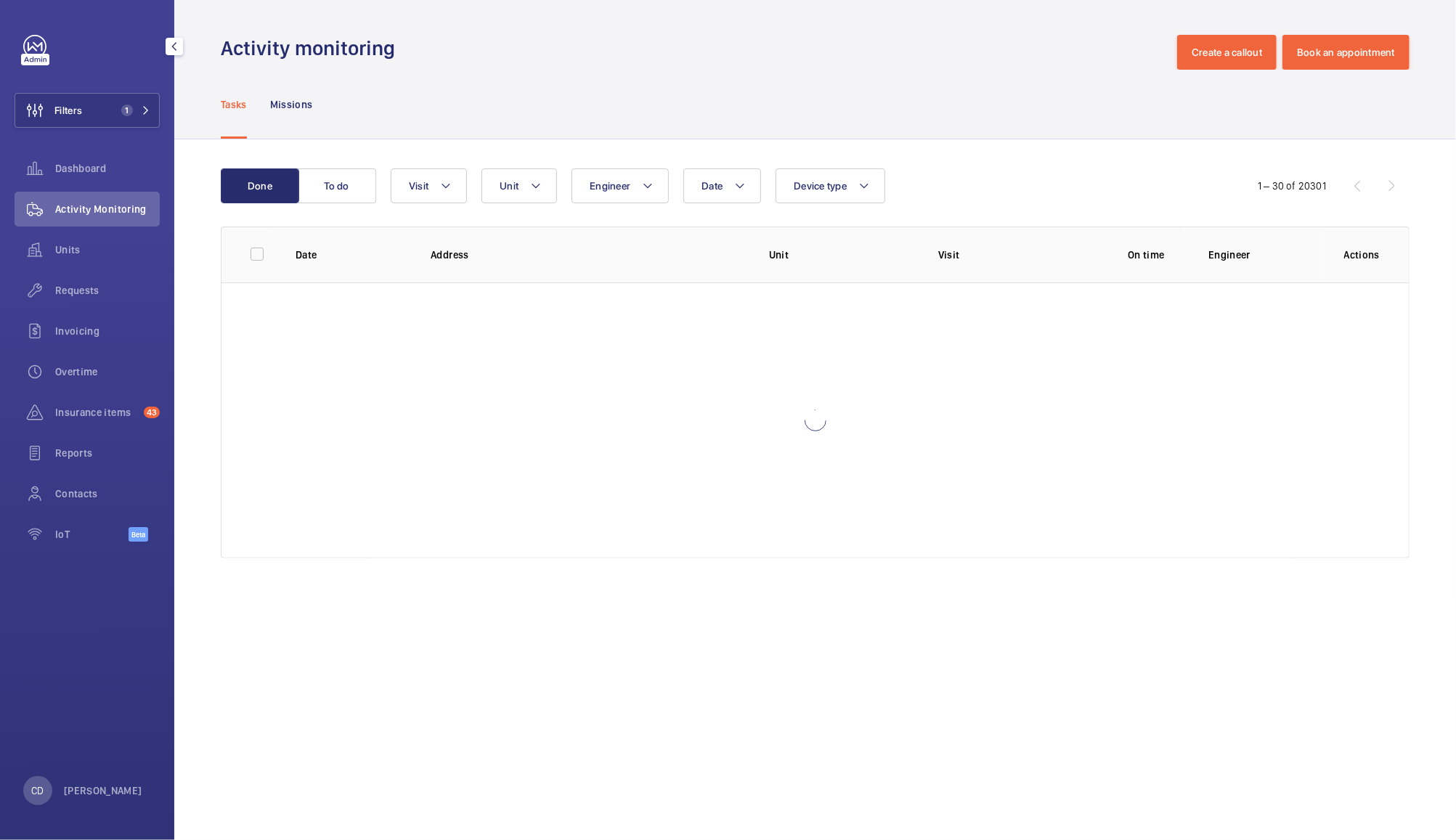
click at [109, 222] on div "Activity Monitoring" at bounding box center [87, 209] width 145 height 35
click at [122, 207] on span "Activity Monitoring" at bounding box center [108, 209] width 105 height 15
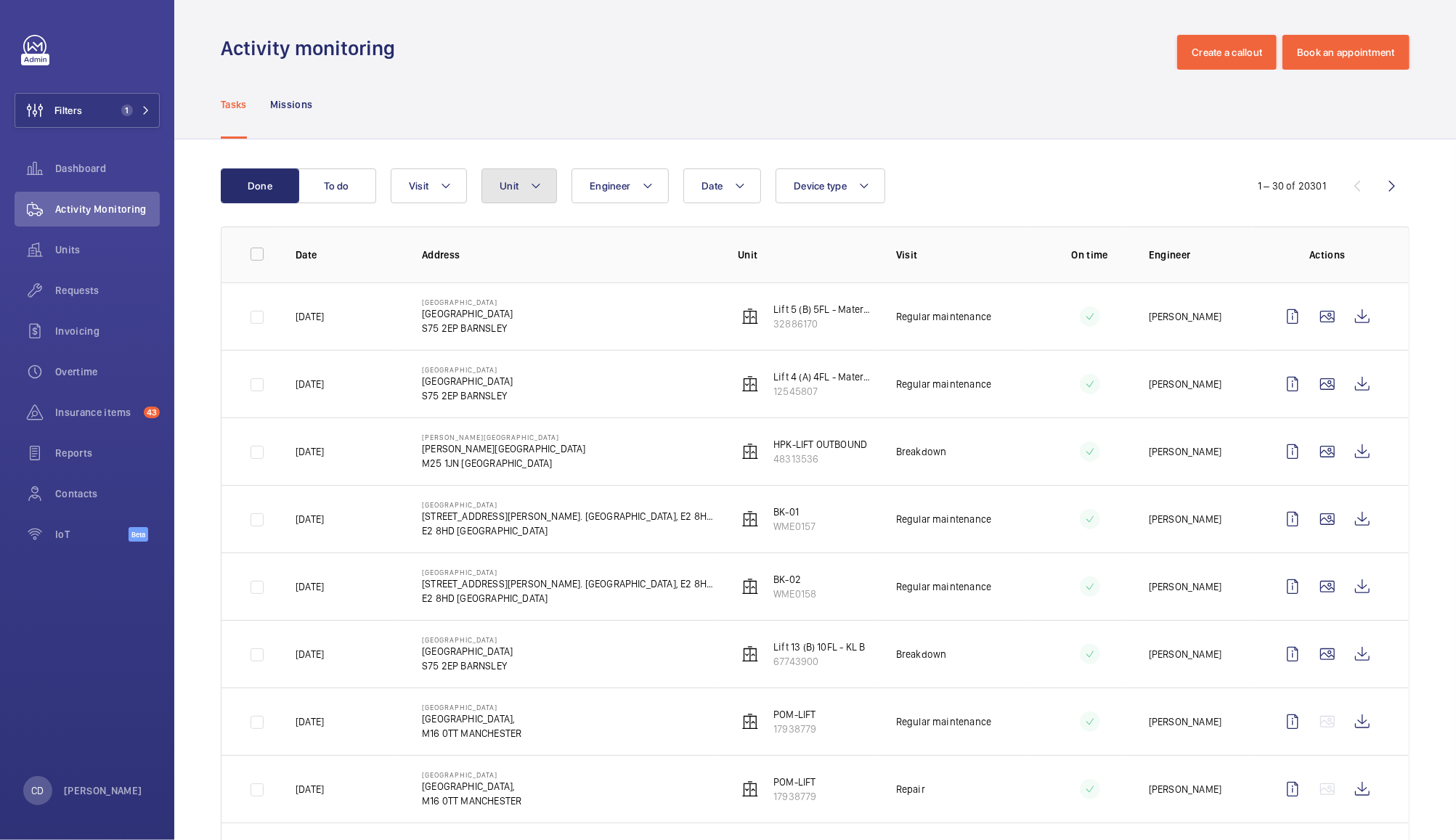
click at [511, 183] on span "Unit" at bounding box center [509, 186] width 19 height 12
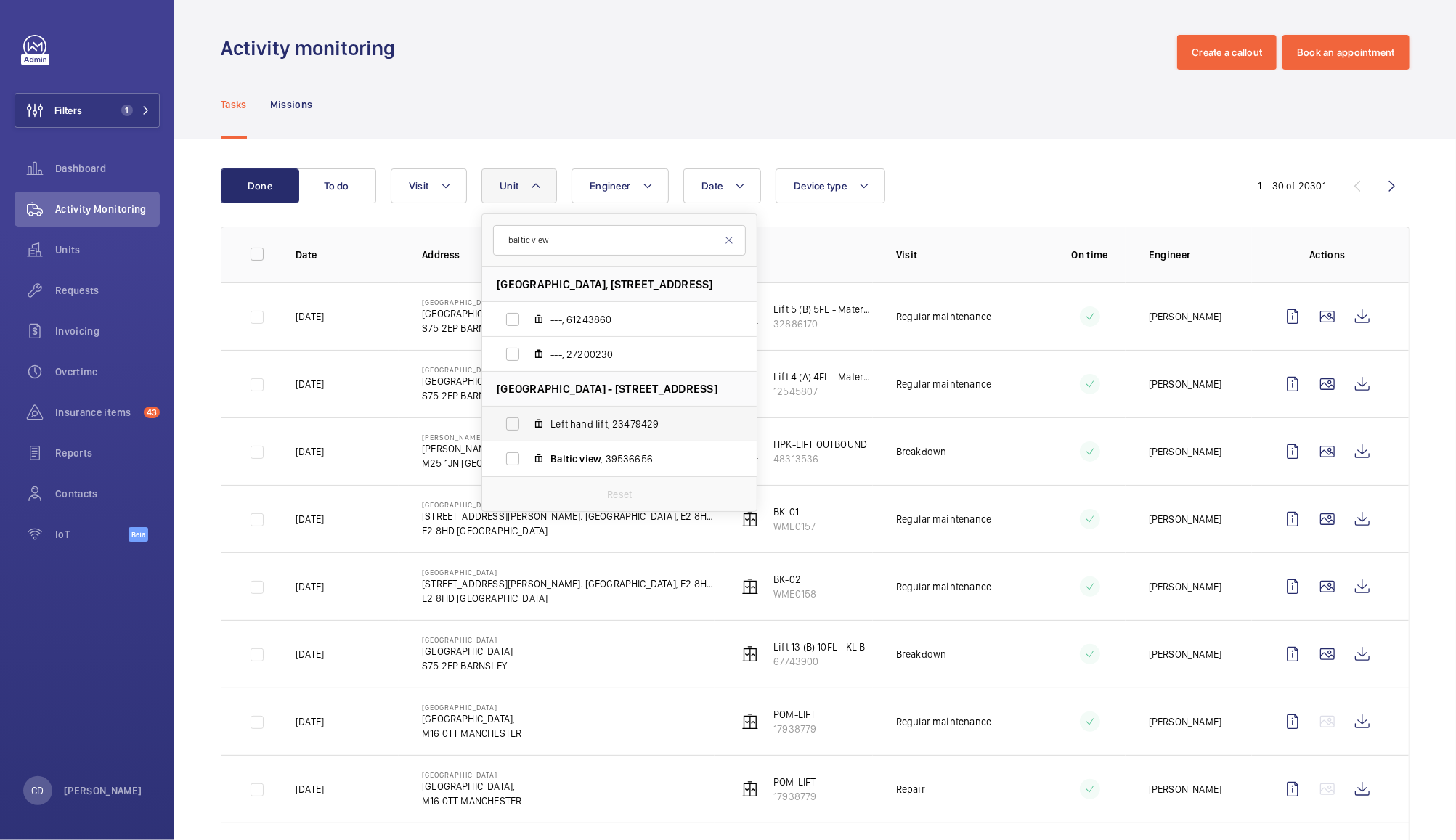
type input "baltic view"
click at [522, 427] on label "Left hand lift, 23479429" at bounding box center [608, 424] width 251 height 35
click at [522, 427] on input "Left hand lift, 23479429" at bounding box center [512, 424] width 29 height 29
checkbox input "true"
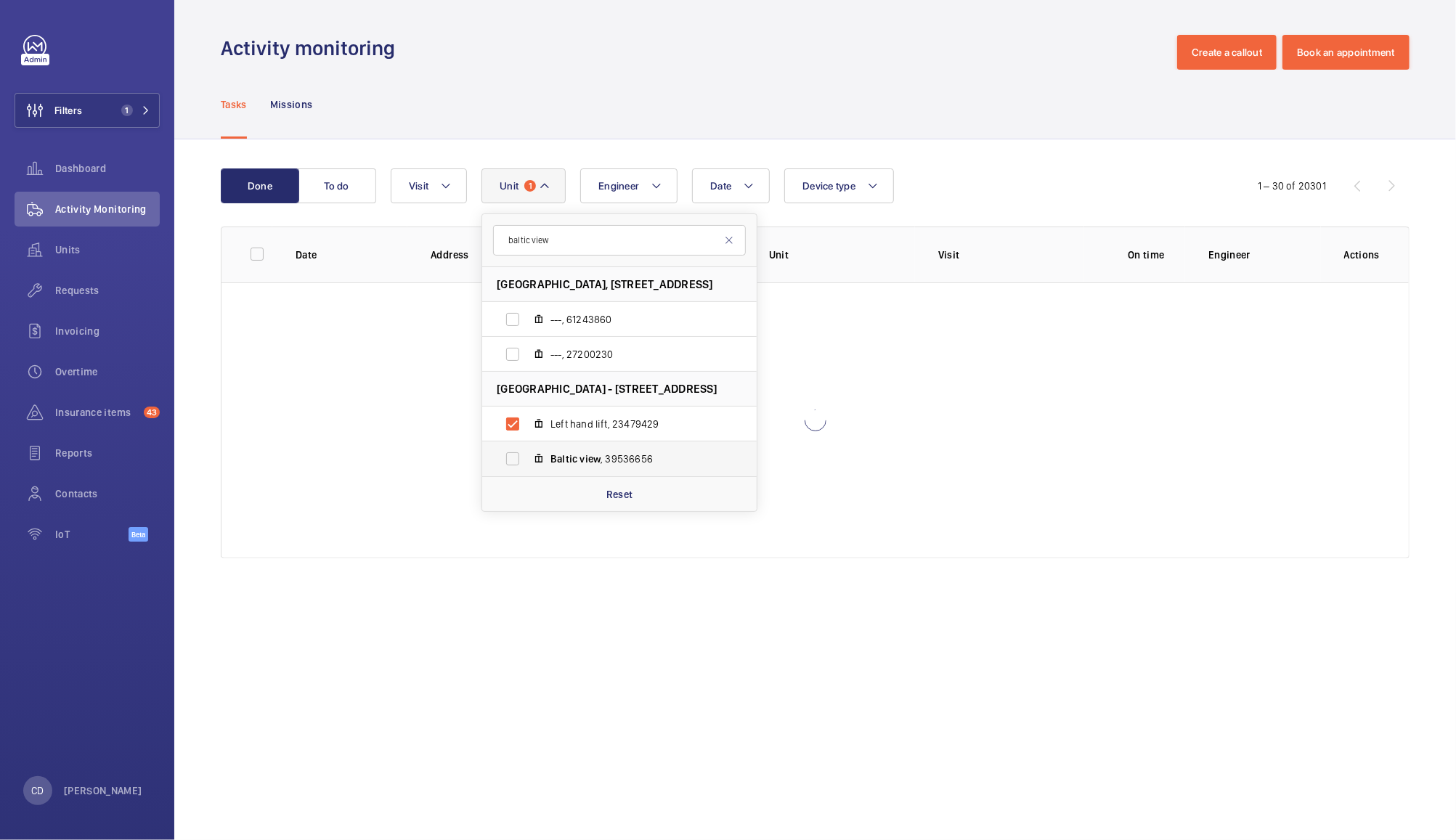
click at [523, 459] on label "Baltic view , 39536656" at bounding box center [608, 459] width 251 height 35
click at [523, 459] on input "Baltic view , 39536656" at bounding box center [512, 459] width 29 height 29
checkbox input "true"
click at [993, 146] on div "Done To do Date Engineer Unit 2 [GEOGRAPHIC_DATA][STREET_ADDRESS][GEOGRAPHIC_DA…" at bounding box center [815, 367] width 1282 height 454
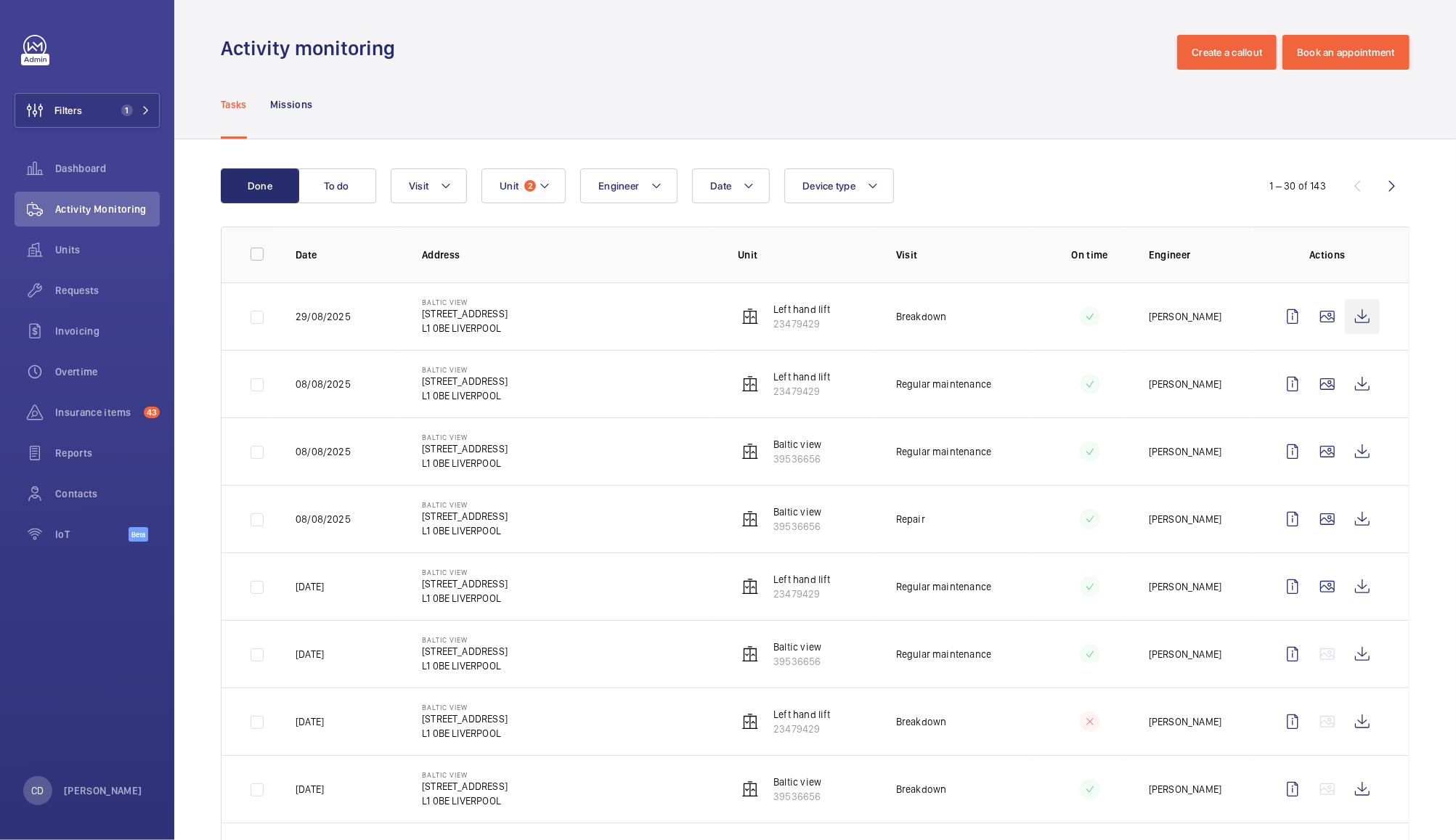
click at [1345, 316] on wm-front-icon-button at bounding box center [1362, 316] width 35 height 35
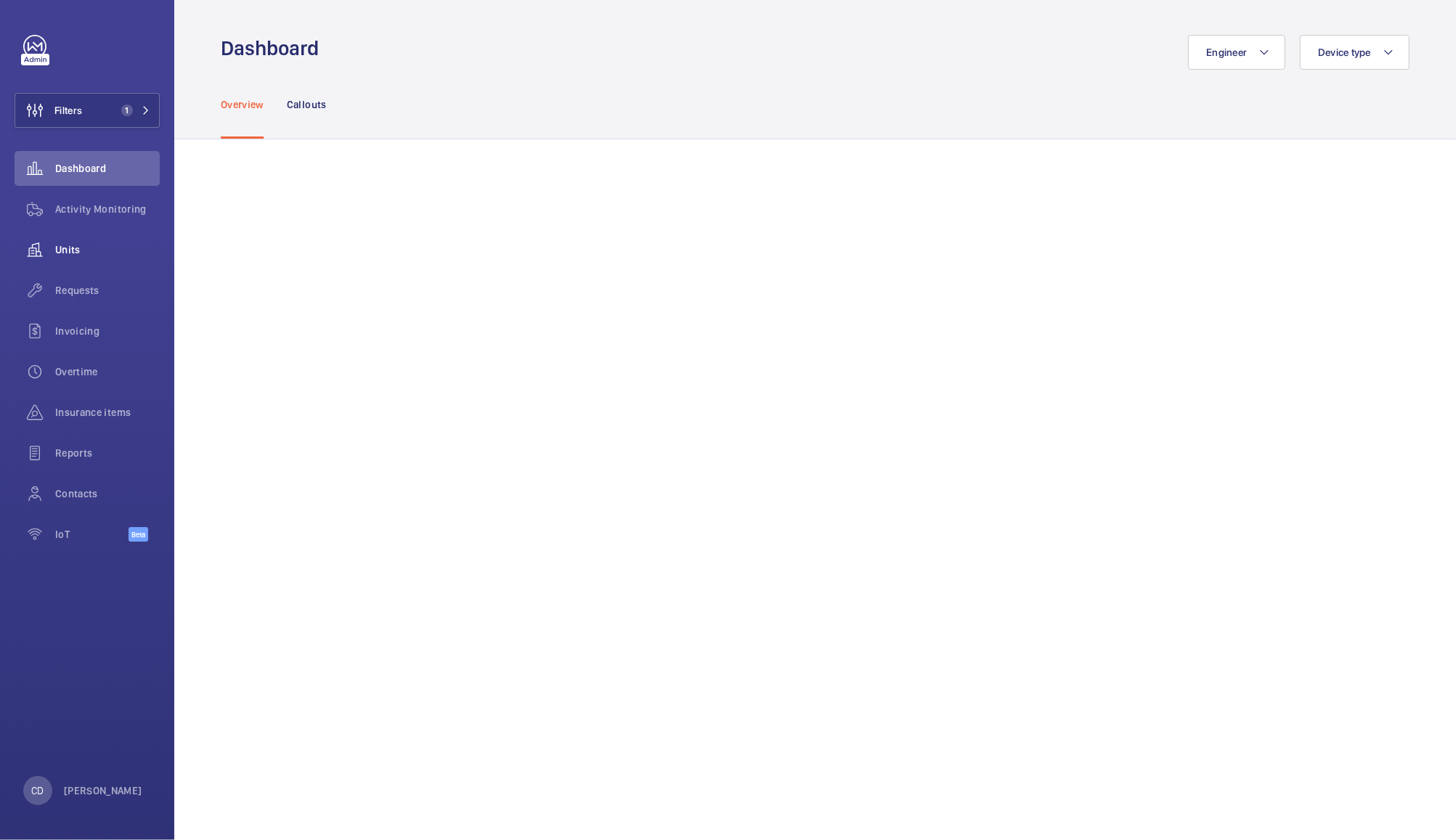
click at [51, 244] on wm-front-icon-button at bounding box center [35, 250] width 41 height 35
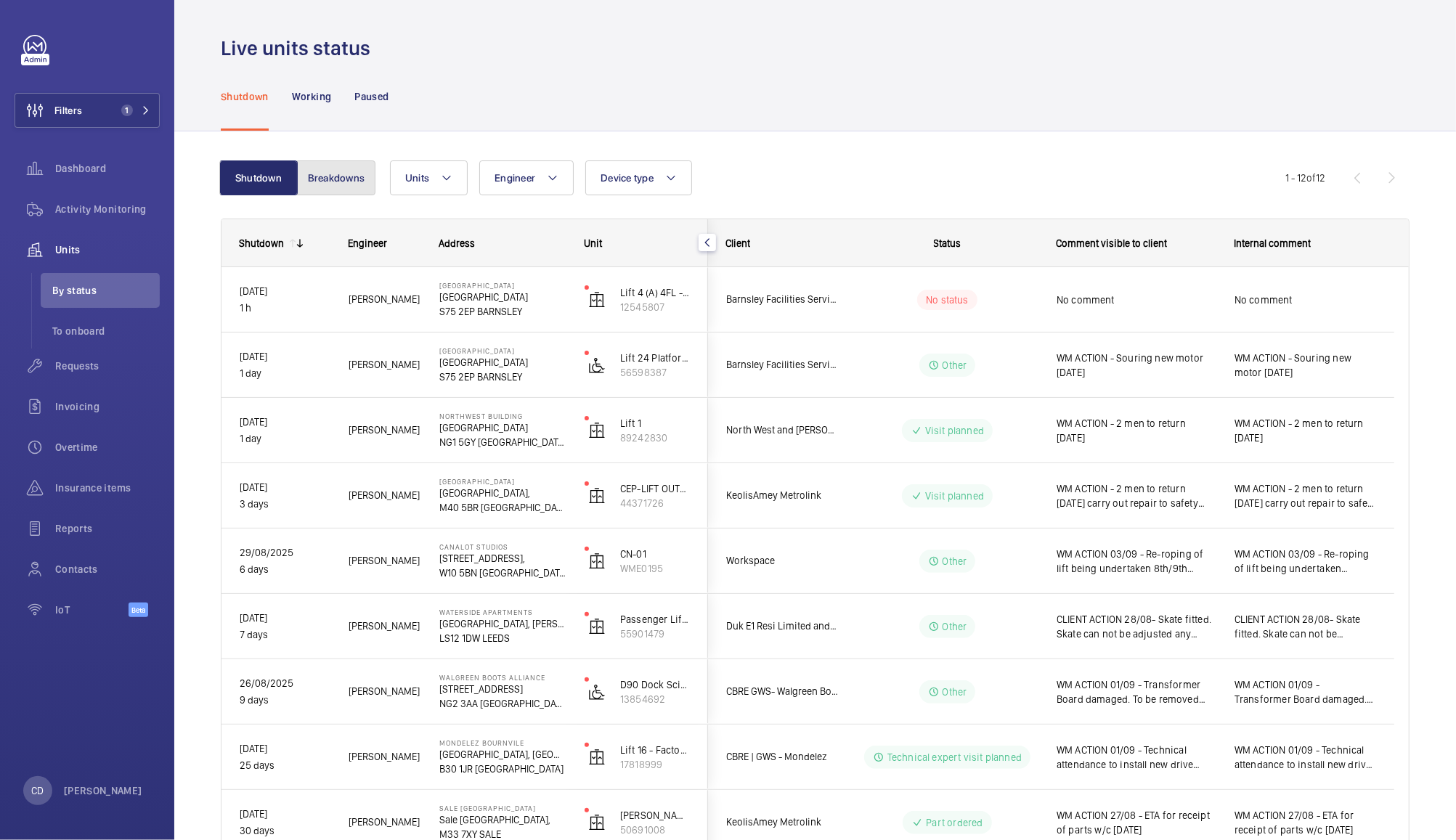
click at [353, 174] on button "Breakdowns" at bounding box center [336, 178] width 79 height 35
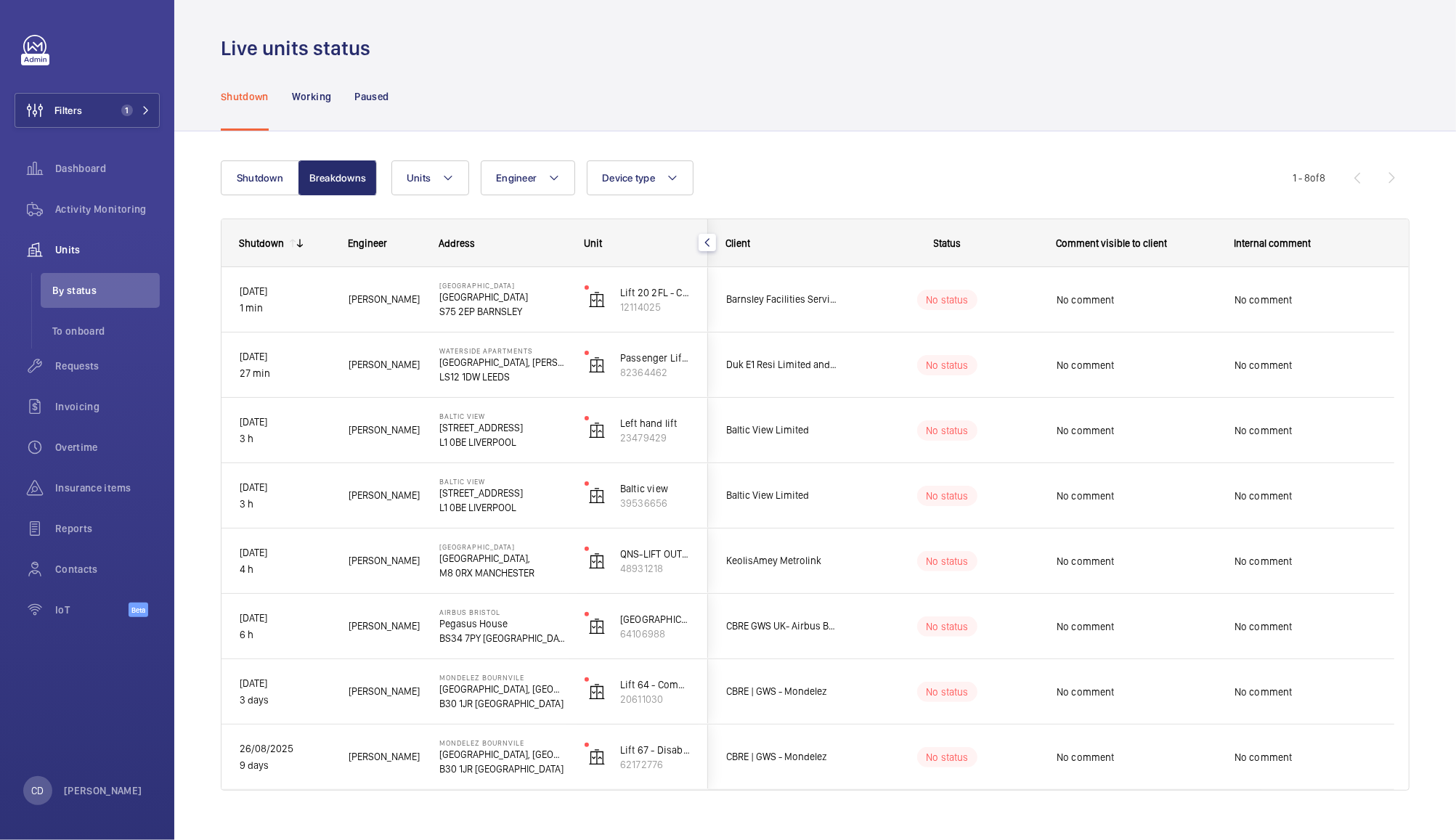
click at [788, 304] on span "Barnsley Facilities Services- [GEOGRAPHIC_DATA]" at bounding box center [782, 299] width 112 height 16
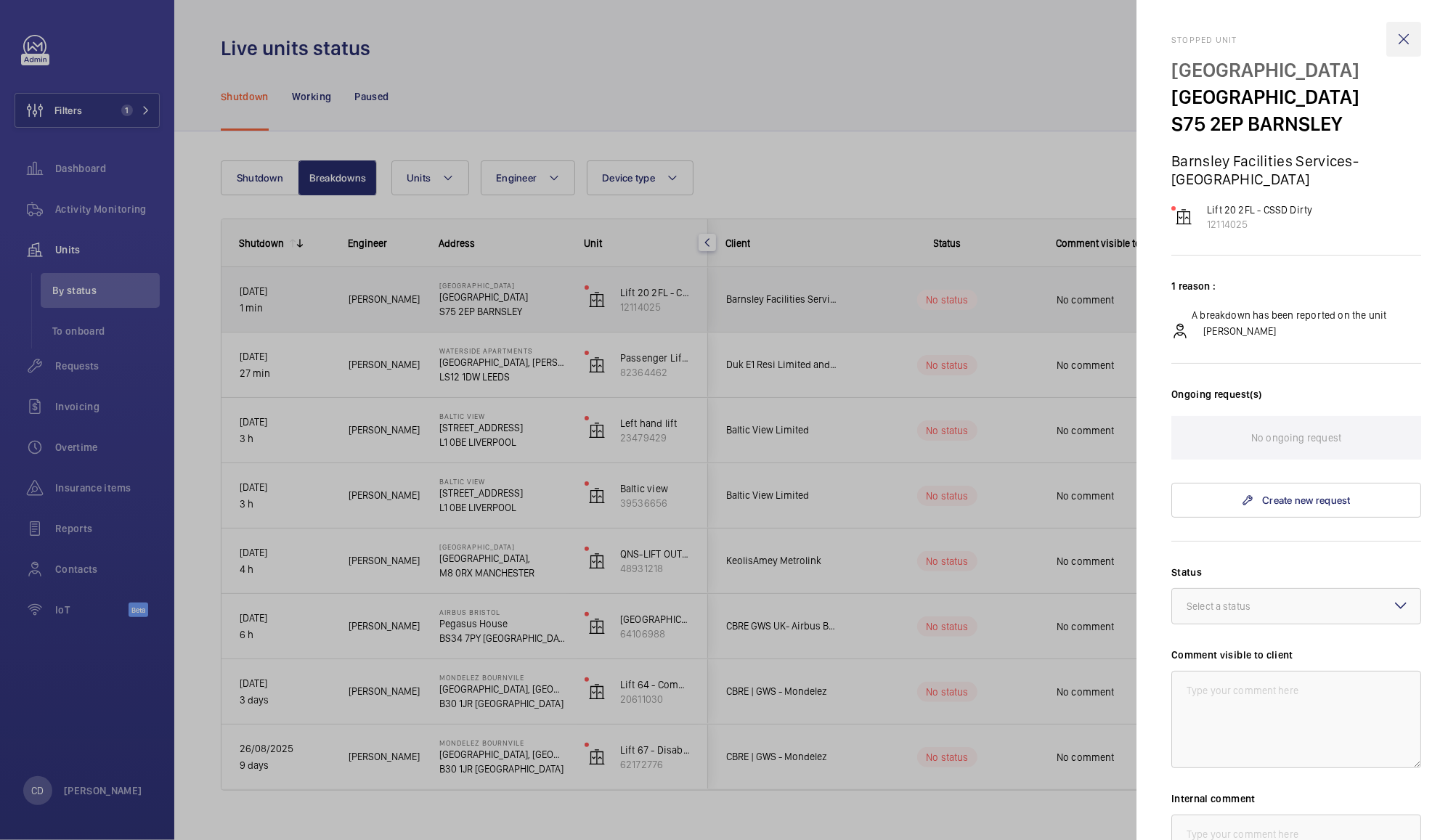
click at [1394, 42] on wm-front-icon-button at bounding box center [1404, 39] width 35 height 35
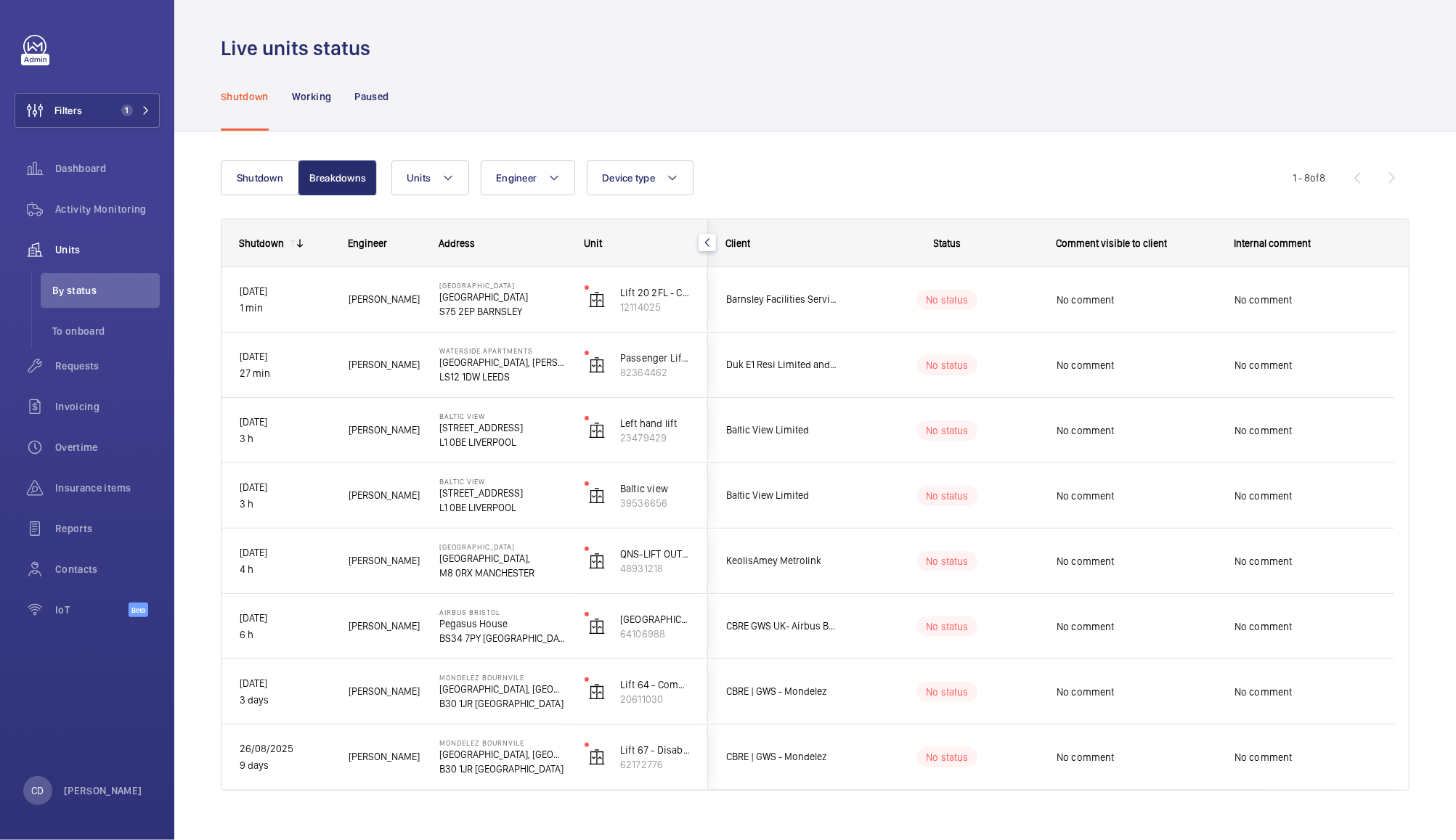
click at [879, 365] on wm-front-pills-cell "No status" at bounding box center [947, 365] width 181 height 20
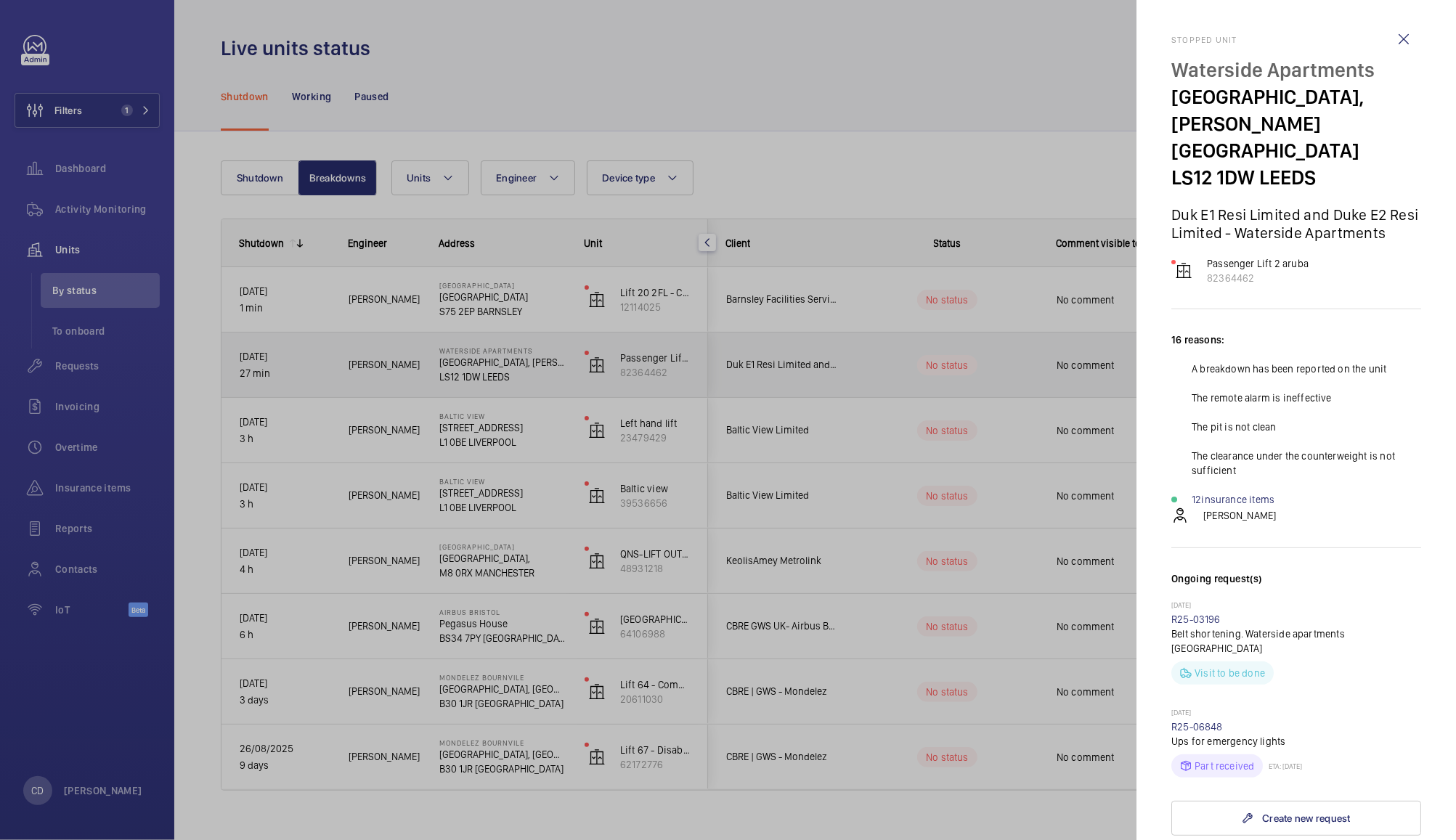
click at [968, 120] on div at bounding box center [728, 420] width 1456 height 840
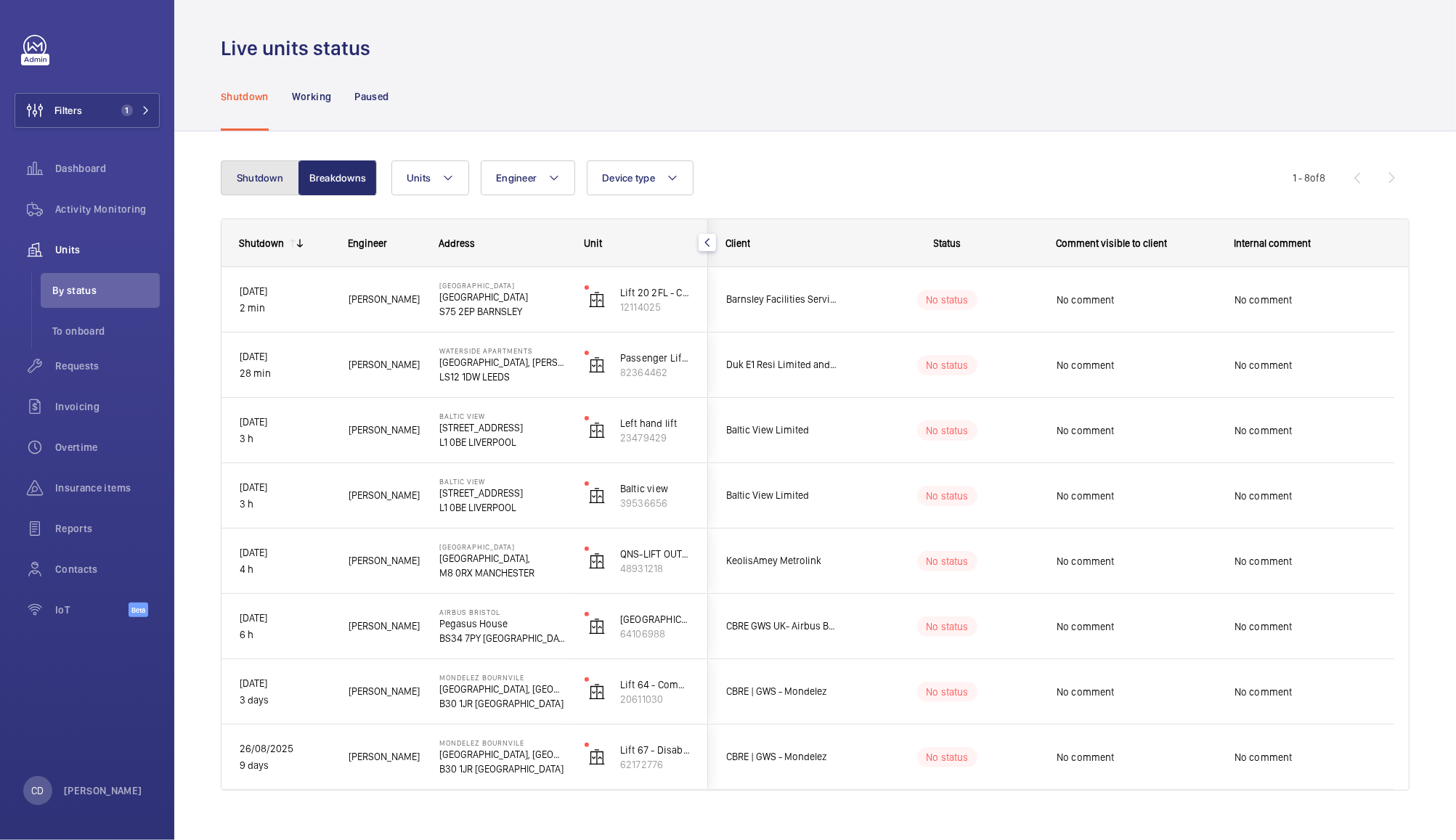
click at [260, 175] on button "Shutdown" at bounding box center [260, 178] width 79 height 35
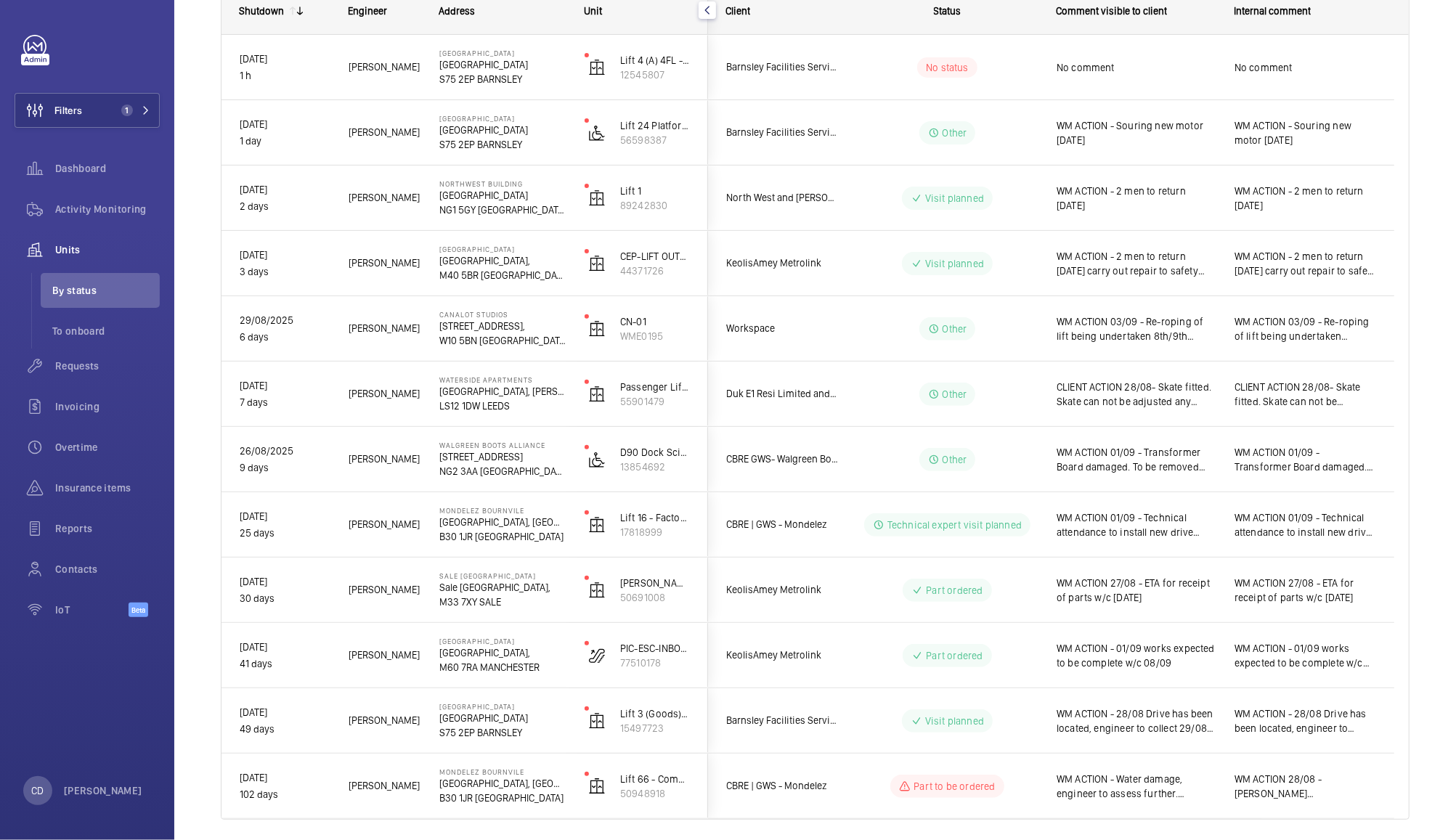
scroll to position [281, 0]
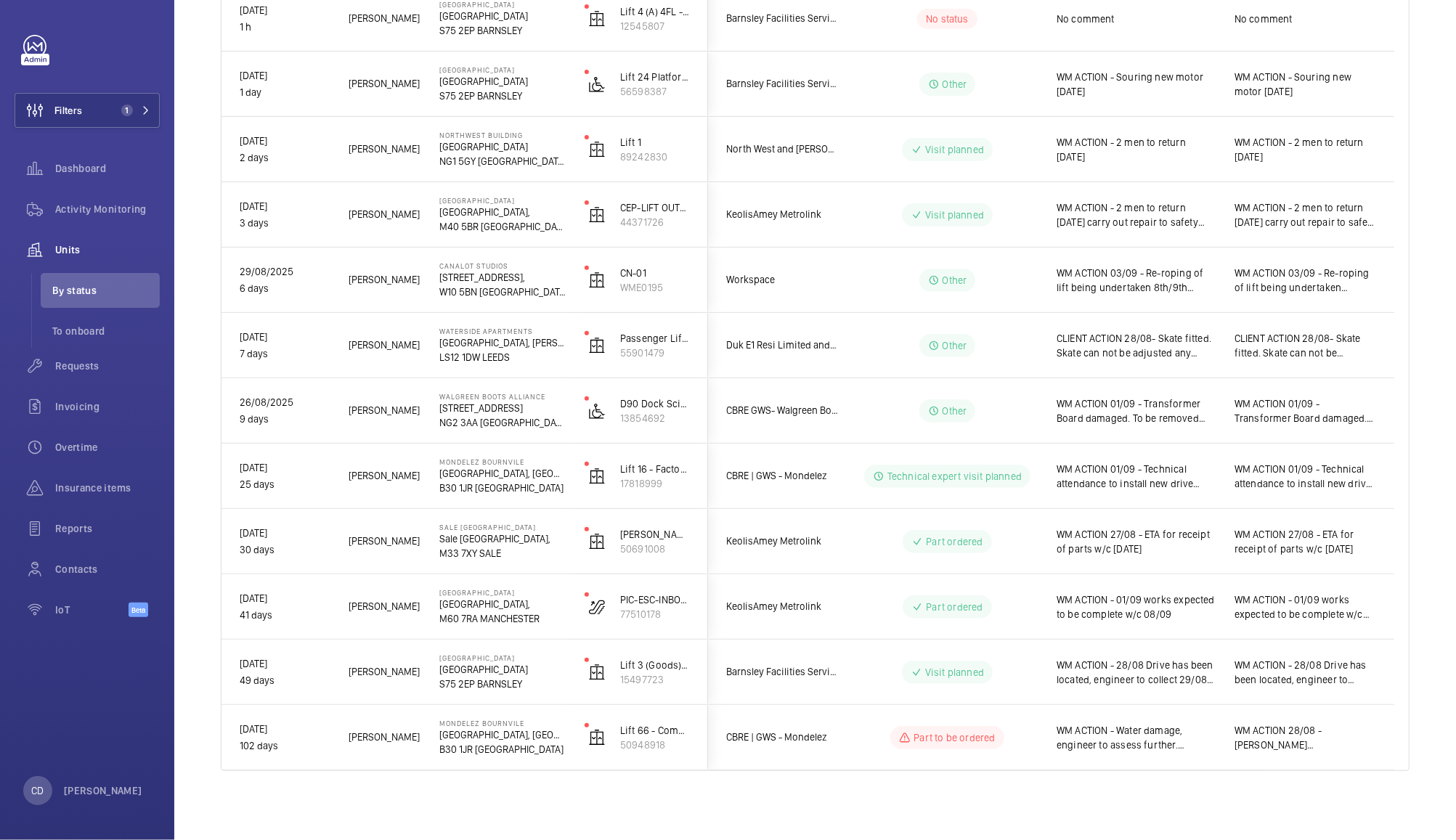
click at [1181, 346] on span "CLIENT ACTION 28/08- Skate fitted. Skate can not be adjusted any further due to…" at bounding box center [1136, 345] width 159 height 29
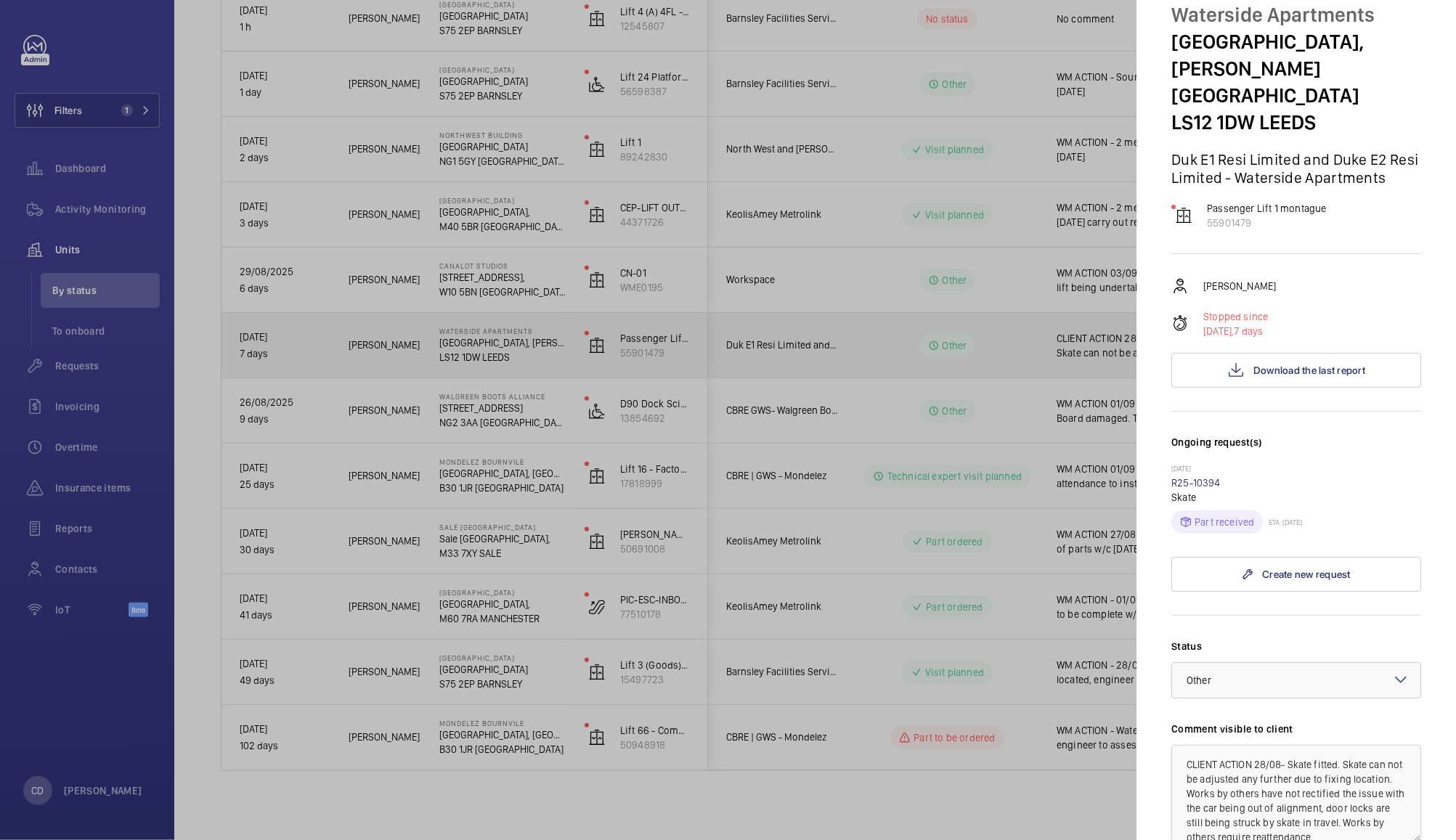
scroll to position [56, 0]
click at [1201, 477] on link "R25-10394" at bounding box center [1195, 482] width 49 height 12
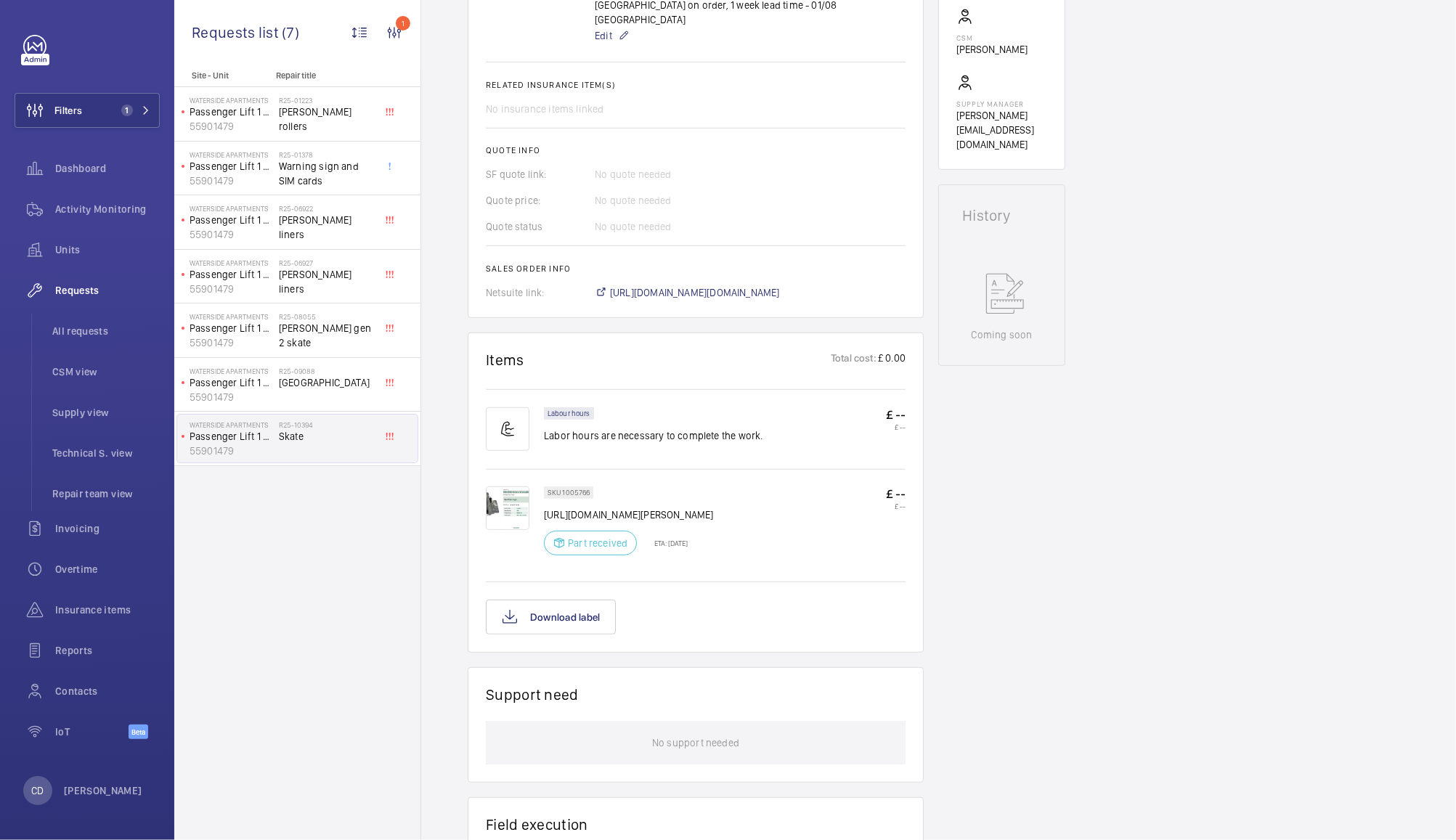
scroll to position [548, 0]
click at [508, 489] on img at bounding box center [508, 511] width 44 height 44
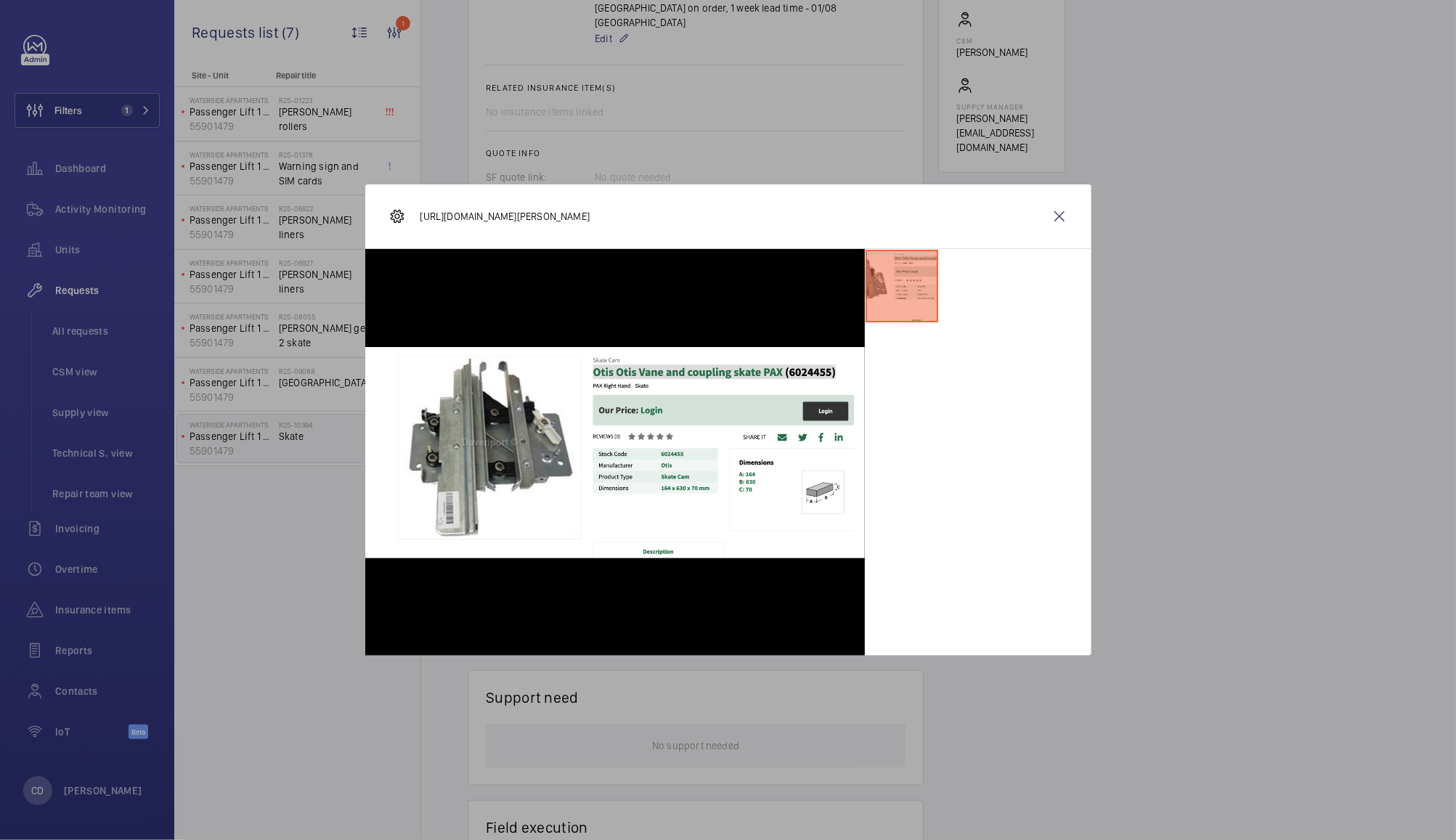
drag, startPoint x: 680, startPoint y: 214, endPoint x: 640, endPoint y: 216, distance: 40.0
click at [591, 216] on p "https://www.davenportliftcontrol.com/otis/skate/6024455" at bounding box center [506, 216] width 170 height 15
copy p "6024455"
click at [701, 211] on div "https://www.davenportliftcontrol.com/otis/skate/6024455" at bounding box center [728, 216] width 726 height 65
drag, startPoint x: 696, startPoint y: 214, endPoint x: 422, endPoint y: 220, distance: 274.1
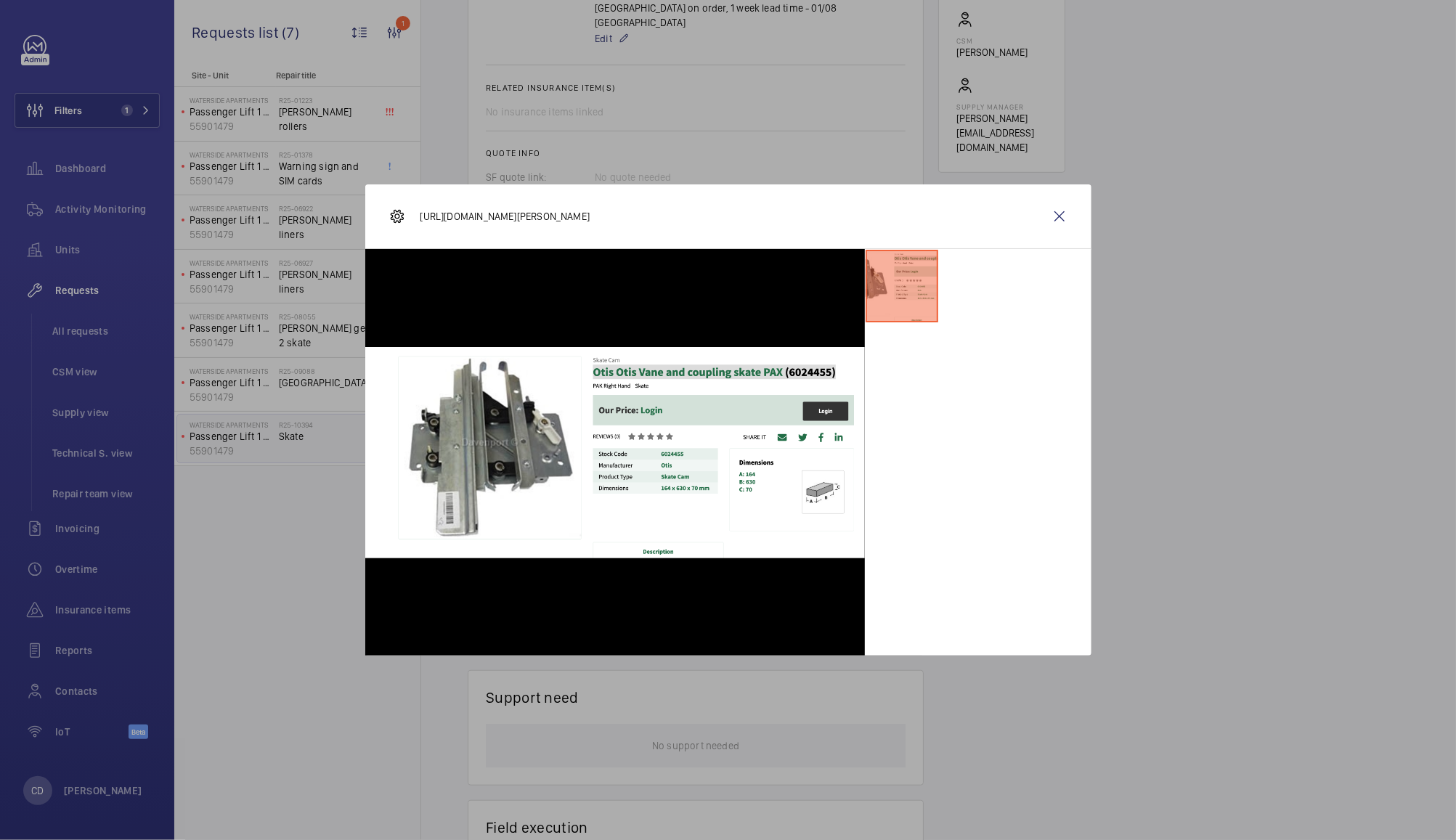
click at [422, 220] on div "https://www.davenportliftcontrol.com/otis/skate/6024455" at bounding box center [728, 216] width 726 height 65
copy p "https://www.davenportliftcontrol.com/otis/skate/6024455"
click at [1056, 209] on wm-front-icon-button at bounding box center [1059, 216] width 35 height 35
